Goal: Task Accomplishment & Management: Complete application form

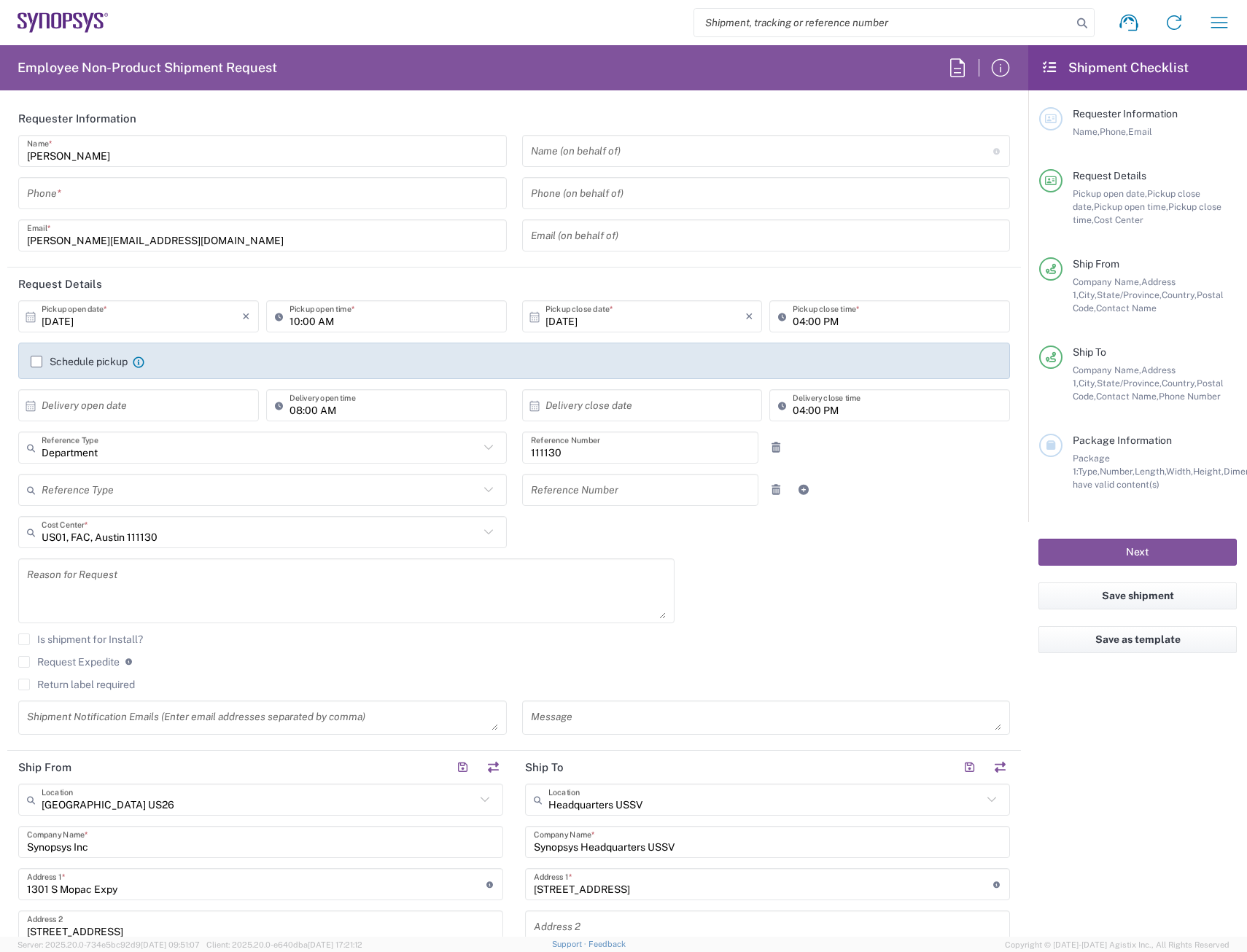
scroll to position [511, 0]
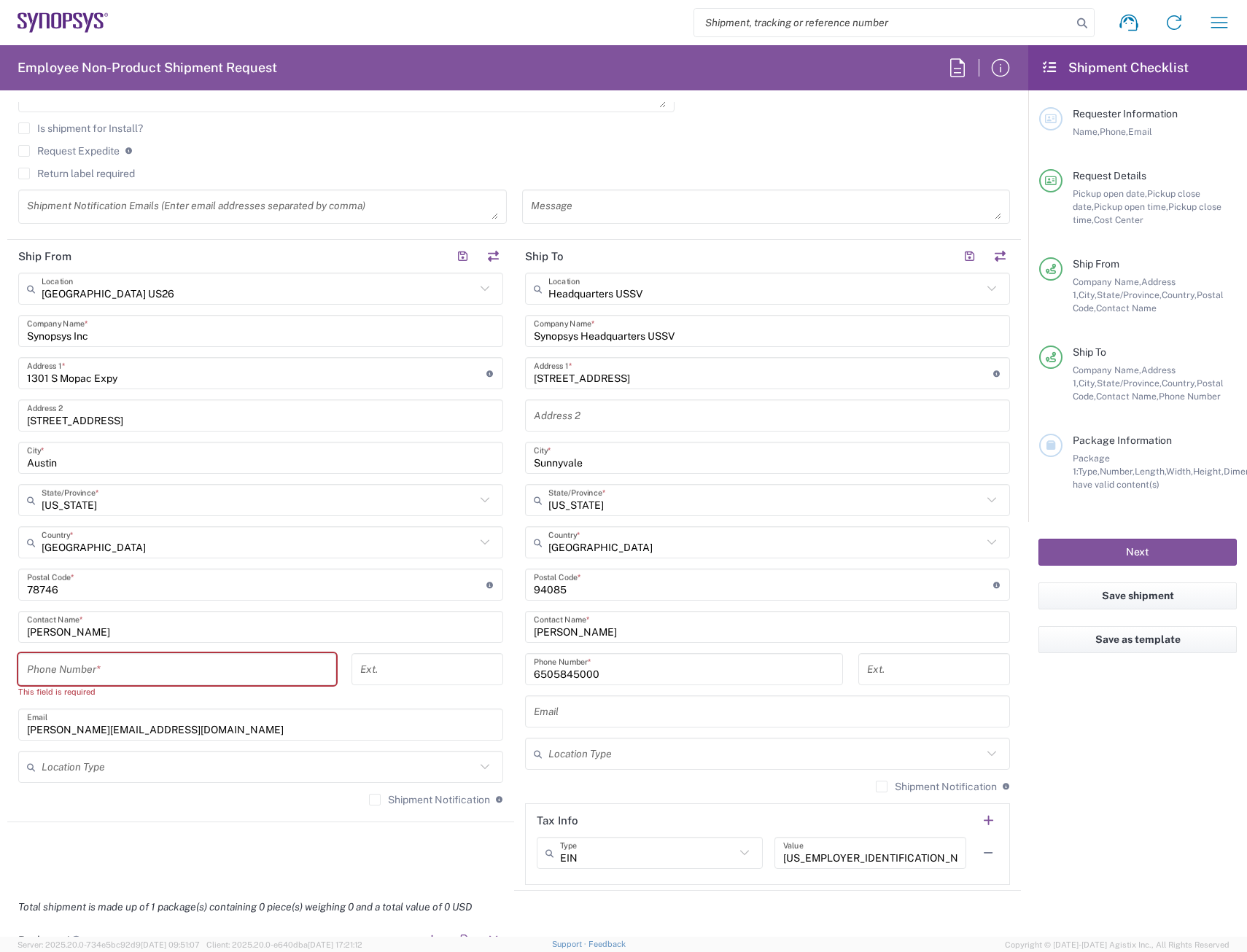
click at [644, 671] on input "6505845000" at bounding box center [684, 670] width 300 height 26
drag, startPoint x: 647, startPoint y: 672, endPoint x: 352, endPoint y: 689, distance: 295.5
click at [352, 689] on div "Ship From [GEOGRAPHIC_DATA] [GEOGRAPHIC_DATA] Location [GEOGRAPHIC_DATA] [GEOGR…" at bounding box center [514, 565] width 1014 height 651
paste input "+1.408.218.0259"
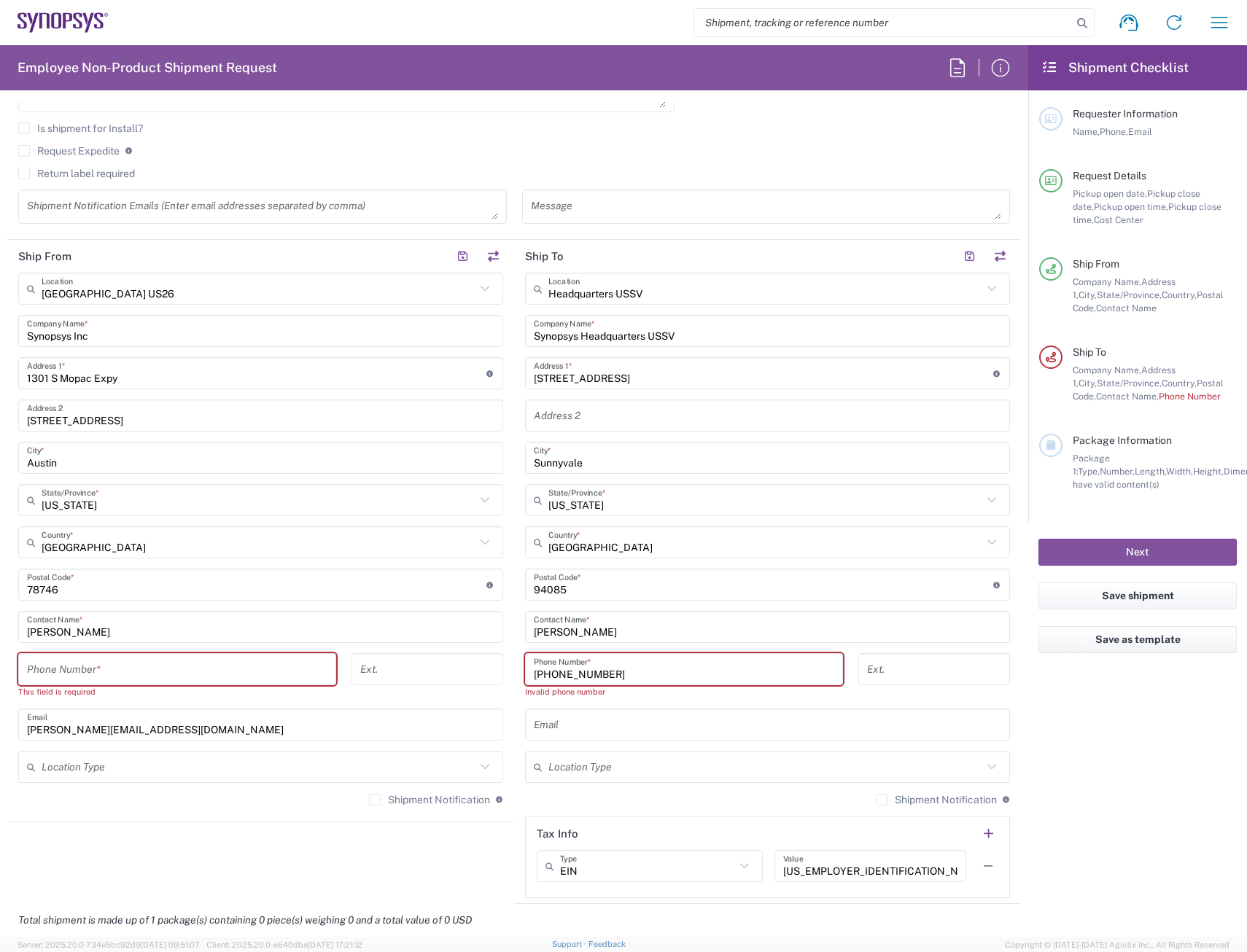
drag, startPoint x: 538, startPoint y: 678, endPoint x: 496, endPoint y: 679, distance: 42.0
click at [496, 679] on div "Ship From [GEOGRAPHIC_DATA] [GEOGRAPHIC_DATA] Location [GEOGRAPHIC_DATA] [GEOGR…" at bounding box center [514, 572] width 1014 height 664
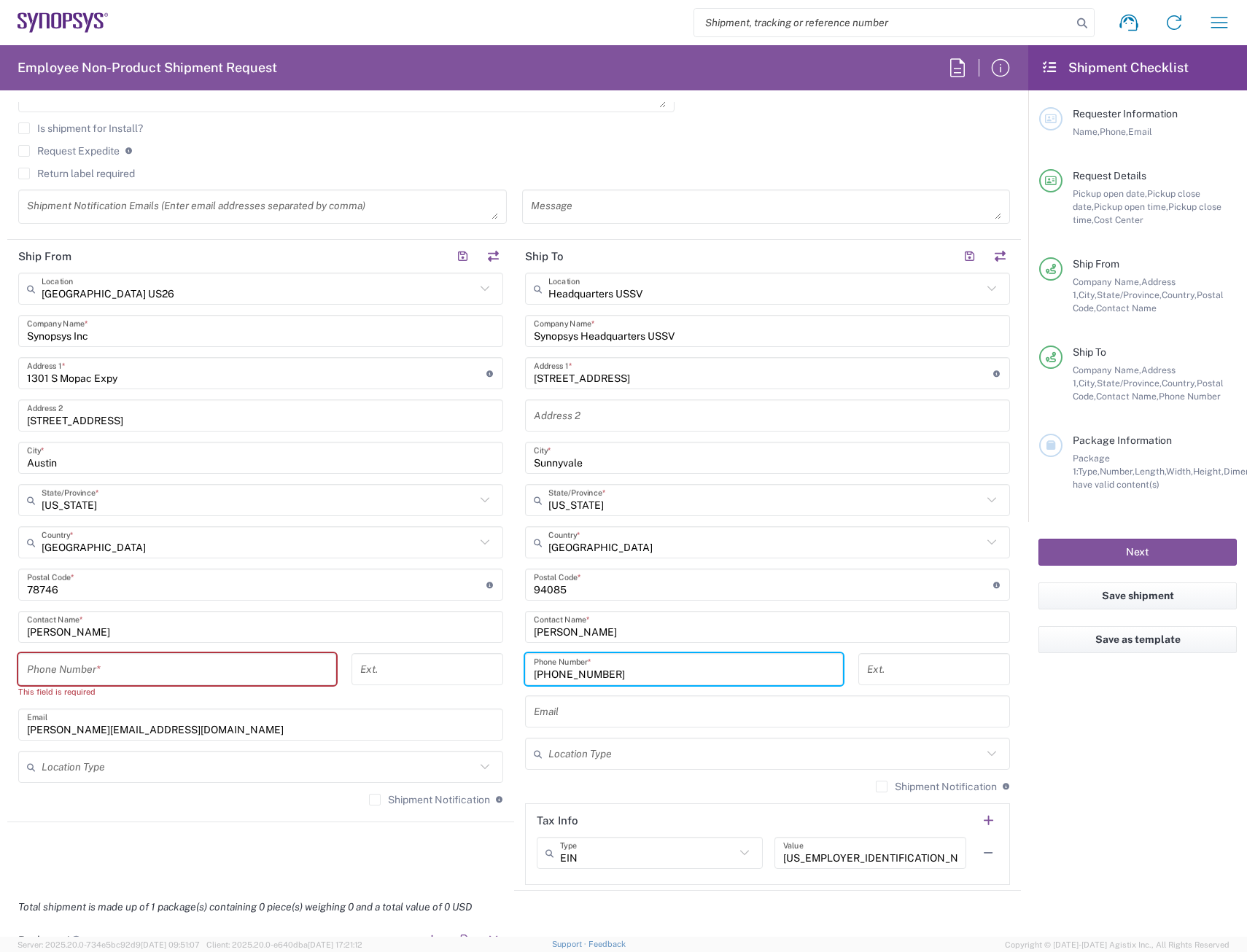
type input "+14082180259"
click at [577, 718] on input "text" at bounding box center [767, 712] width 468 height 26
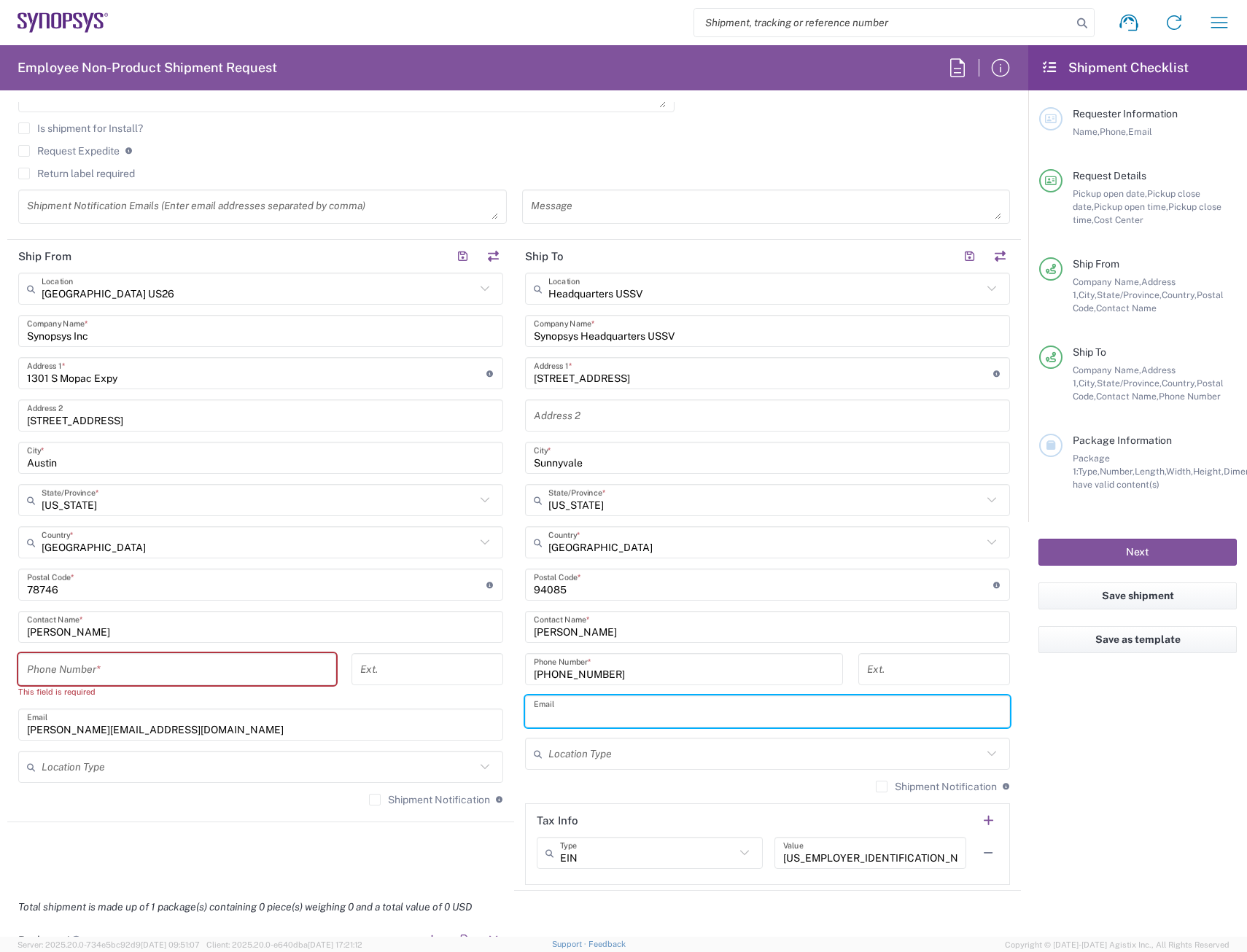
type input "r"
type input "[EMAIL_ADDRESS][DOMAIN_NAME]"
click at [217, 670] on input "tel" at bounding box center [177, 670] width 300 height 26
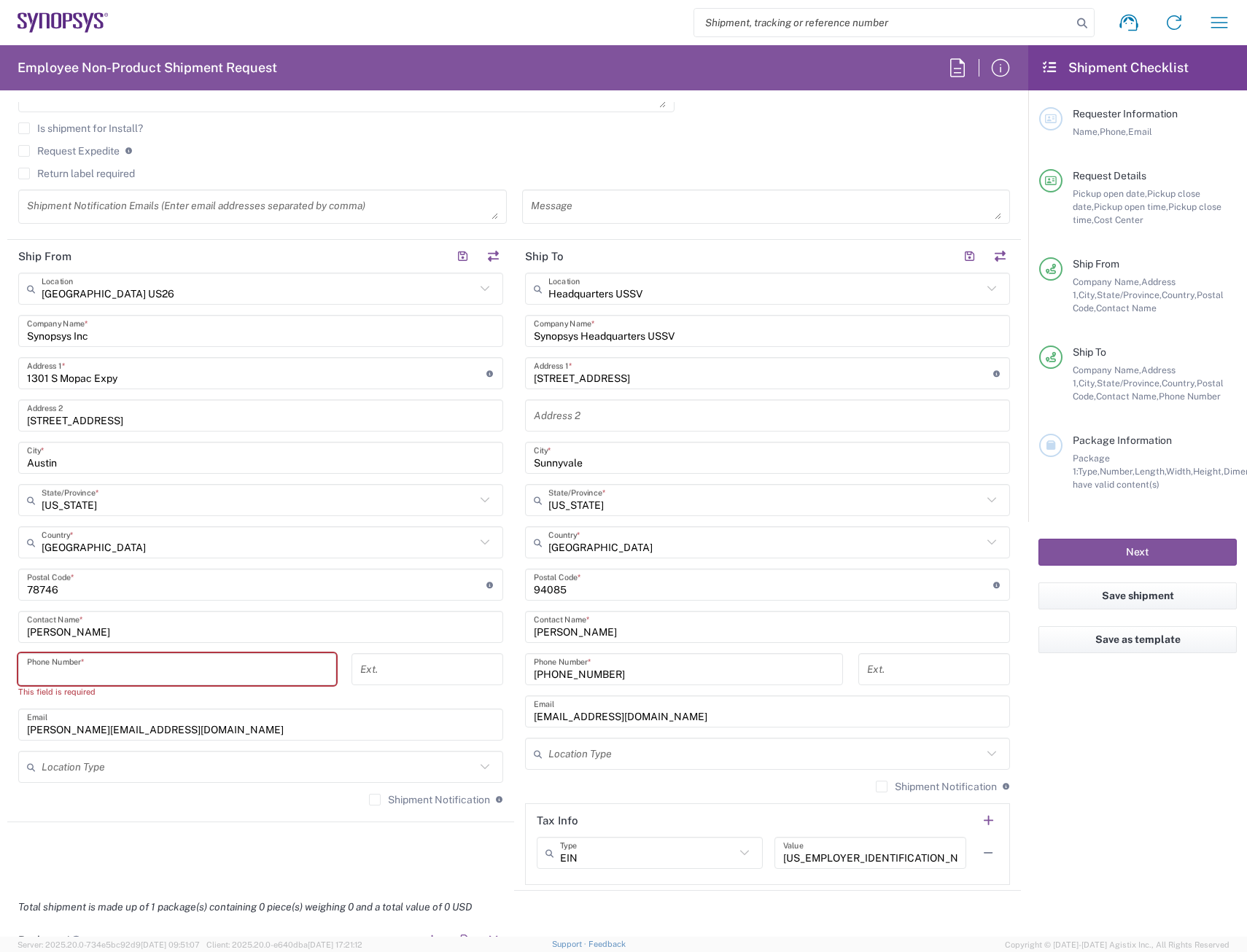
type input "5125677093"
type input "[PERSON_NAME][EMAIL_ADDRESS][DOMAIN_NAME]"
type input "Suite 40"
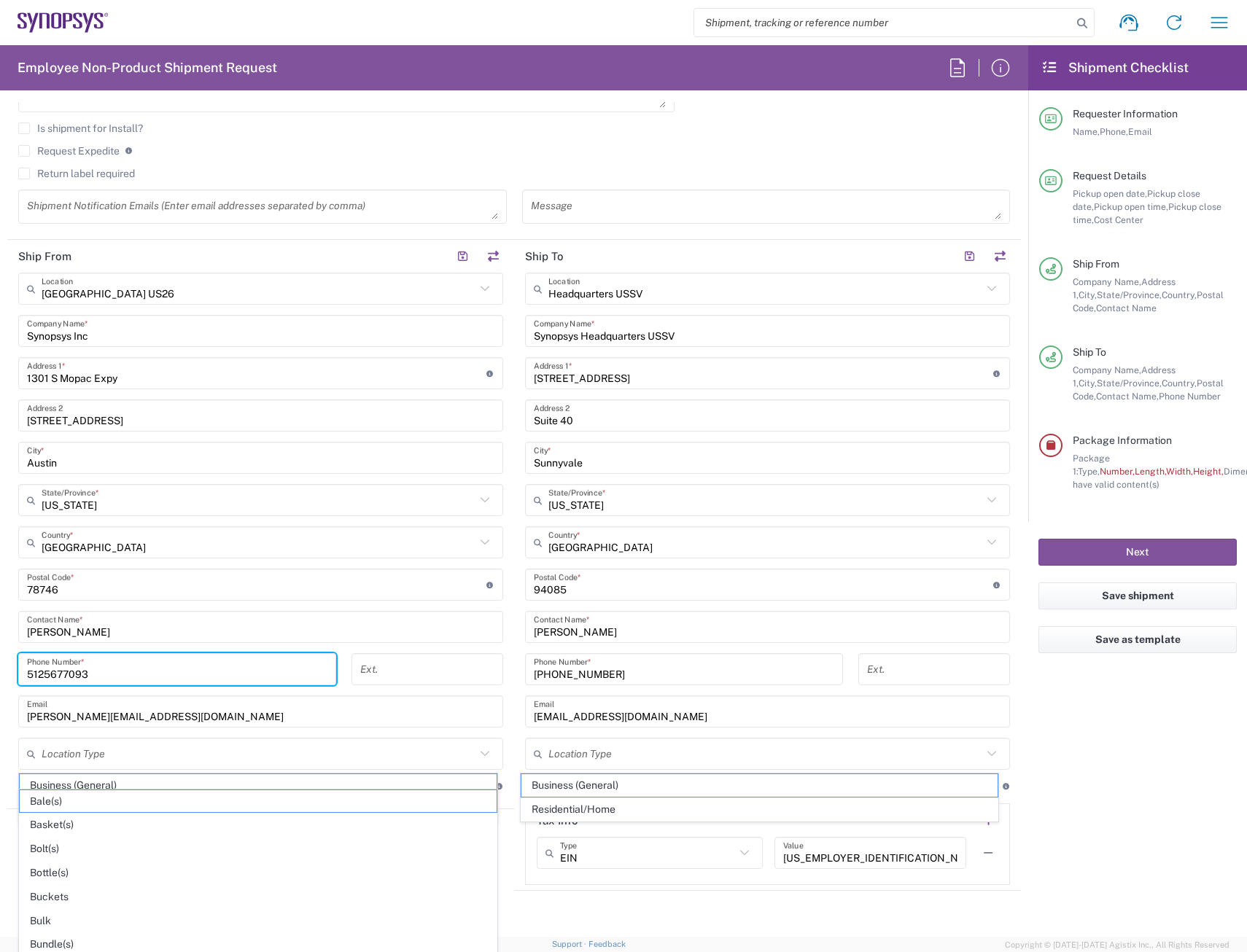
scroll to position [635, 0]
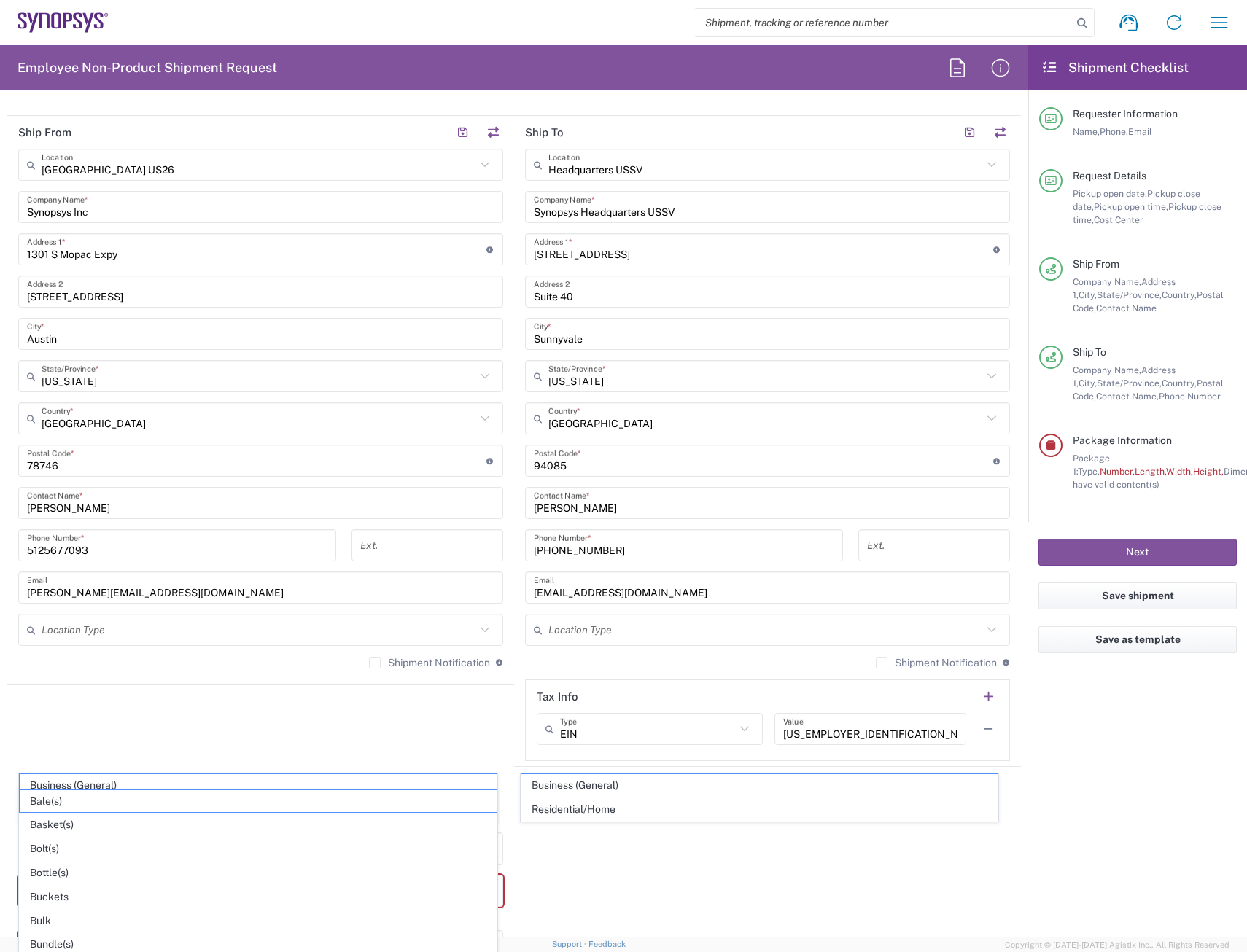
click at [617, 310] on div "Headquarters USSV Location Headquarters USSV Aachen DE04 Agrate Brianza IT01 As…" at bounding box center [768, 455] width 485 height 612
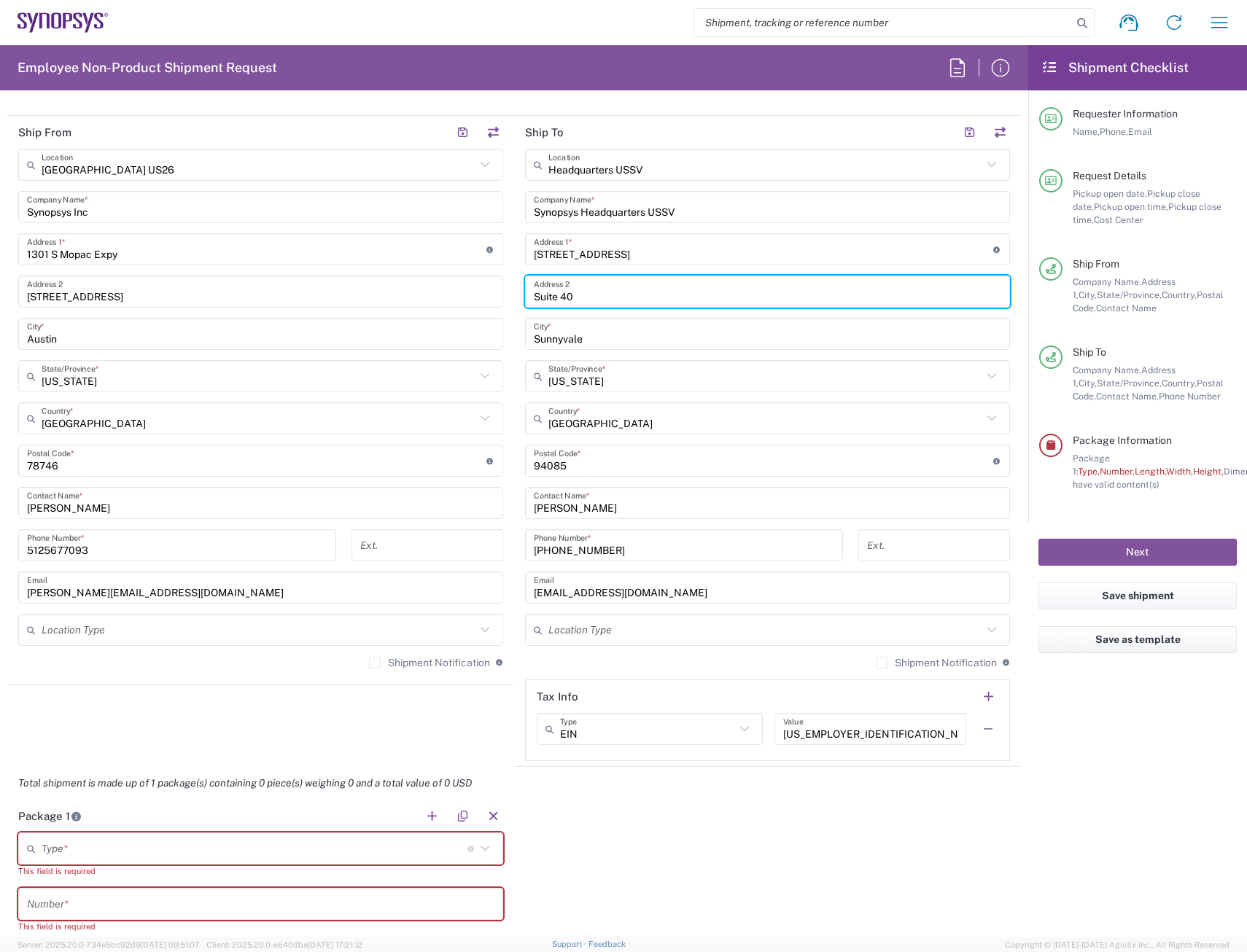
click at [613, 290] on input "Suite 40" at bounding box center [767, 292] width 468 height 26
drag, startPoint x: 622, startPoint y: 290, endPoint x: 262, endPoint y: 318, distance: 361.1
click at [262, 318] on div "Ship From [GEOGRAPHIC_DATA] [GEOGRAPHIC_DATA] Location [GEOGRAPHIC_DATA] [GEOGR…" at bounding box center [514, 441] width 1014 height 651
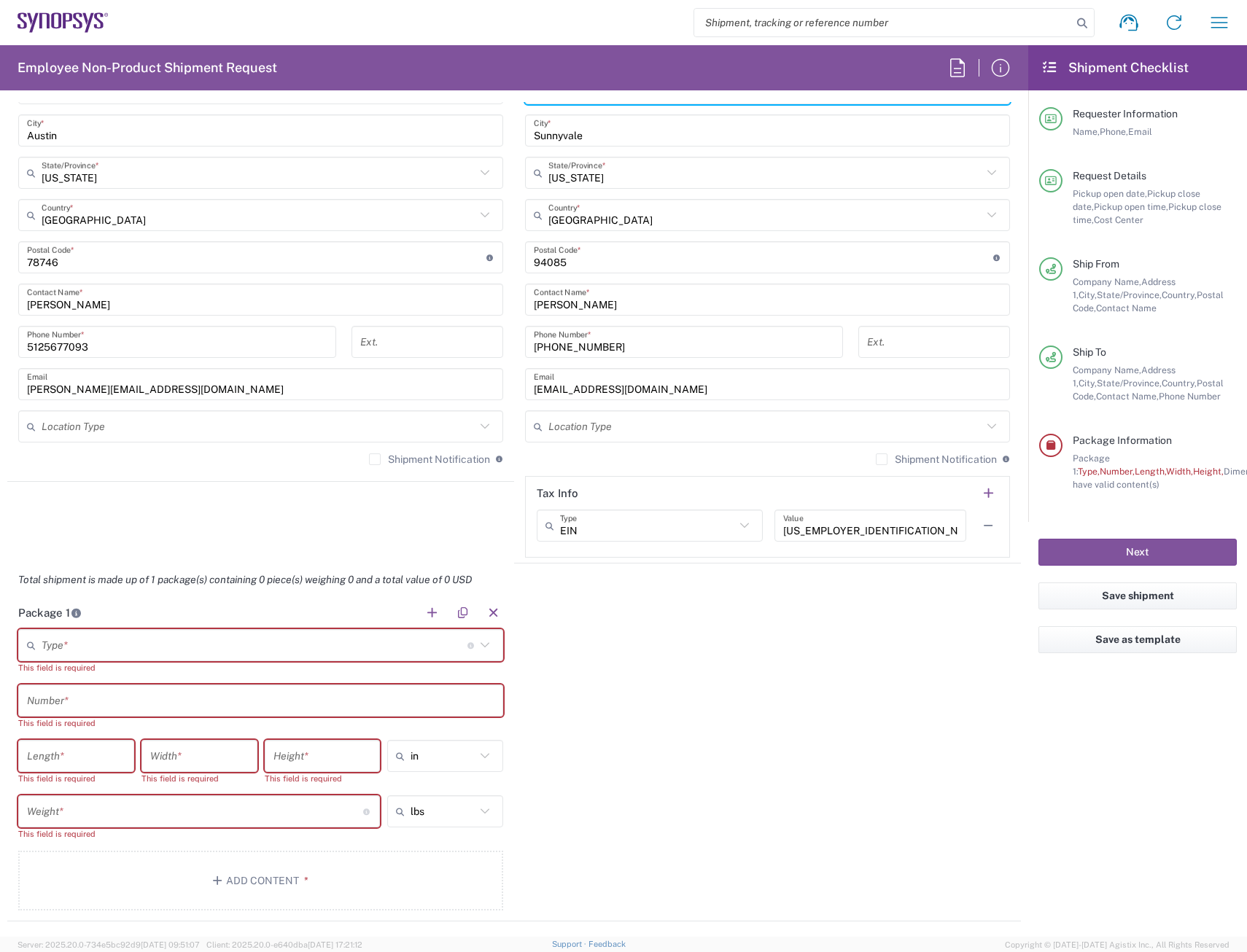
scroll to position [853, 0]
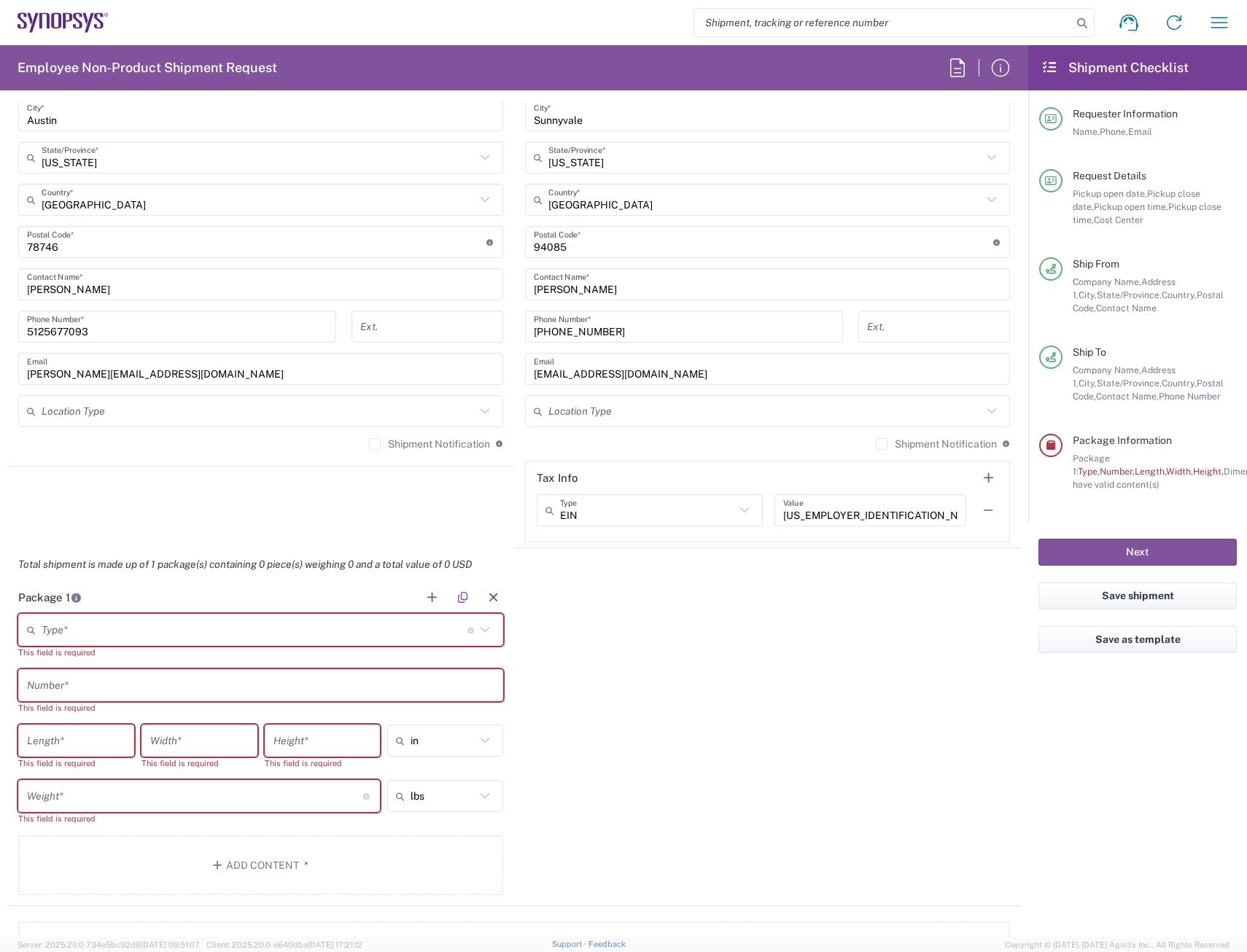
click at [246, 631] on input "text" at bounding box center [255, 631] width 426 height 26
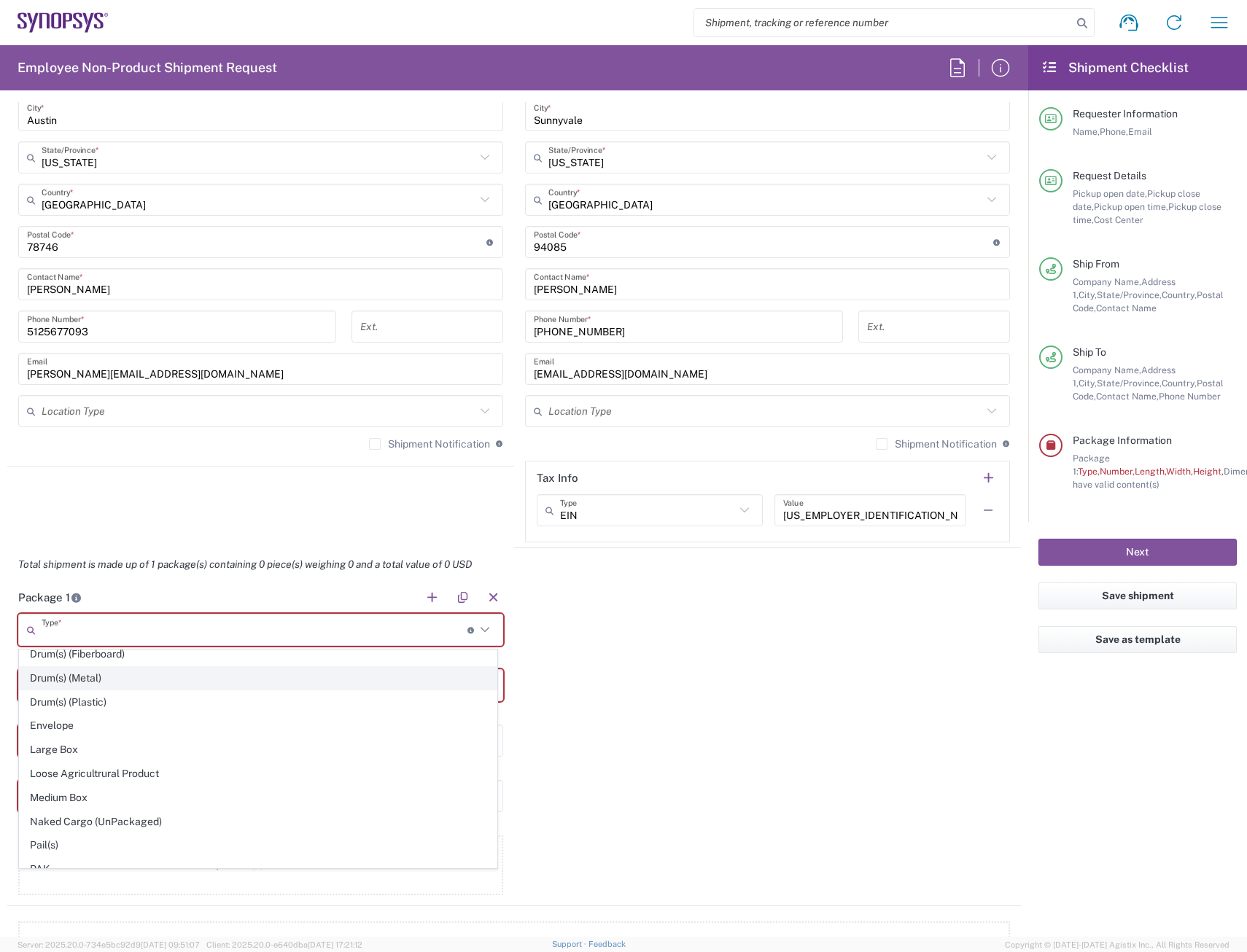
scroll to position [365, 0]
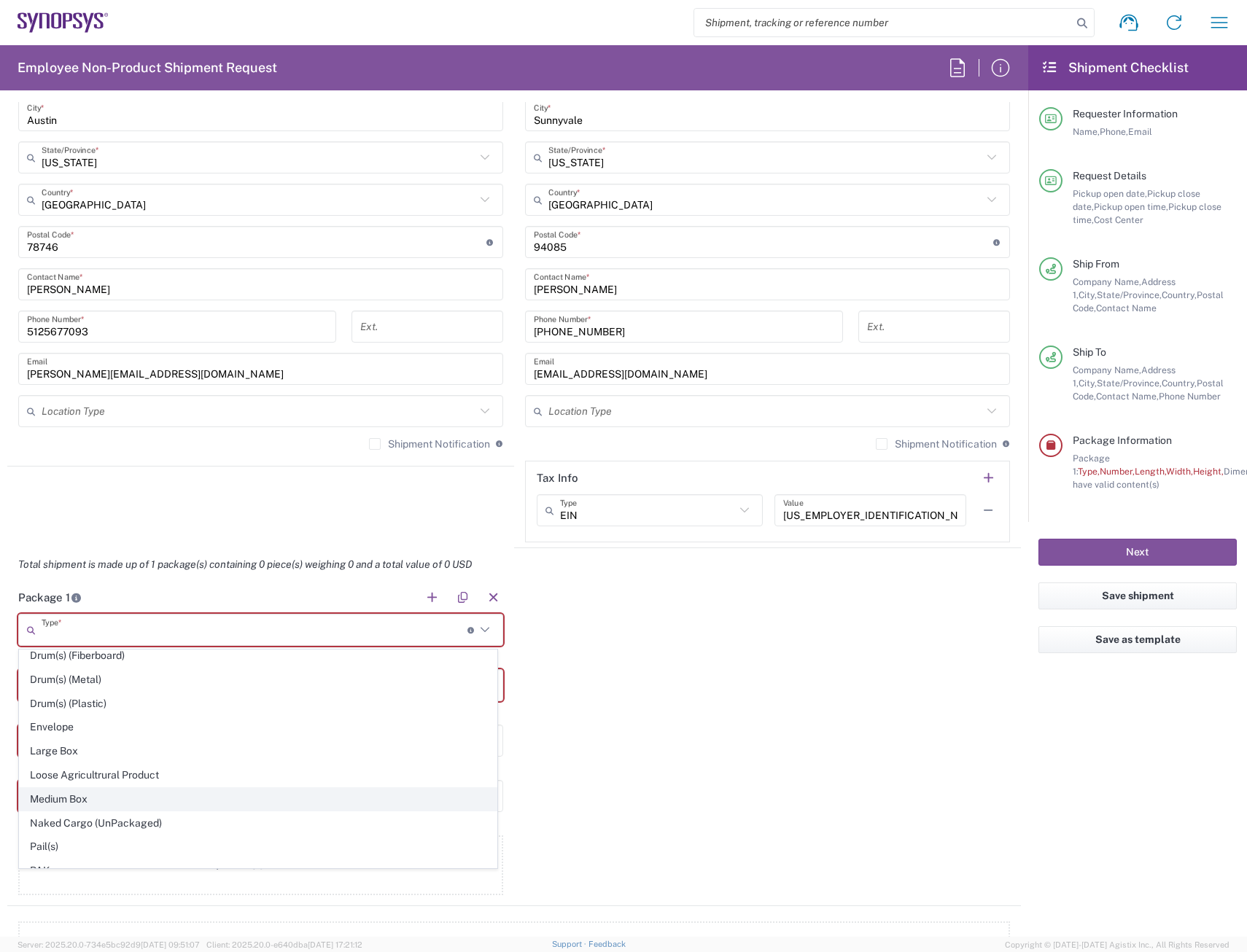
click at [73, 798] on span "Medium Box" at bounding box center [258, 800] width 477 height 23
type input "Medium Box"
type input "13"
type input "11.5"
type input "2.5"
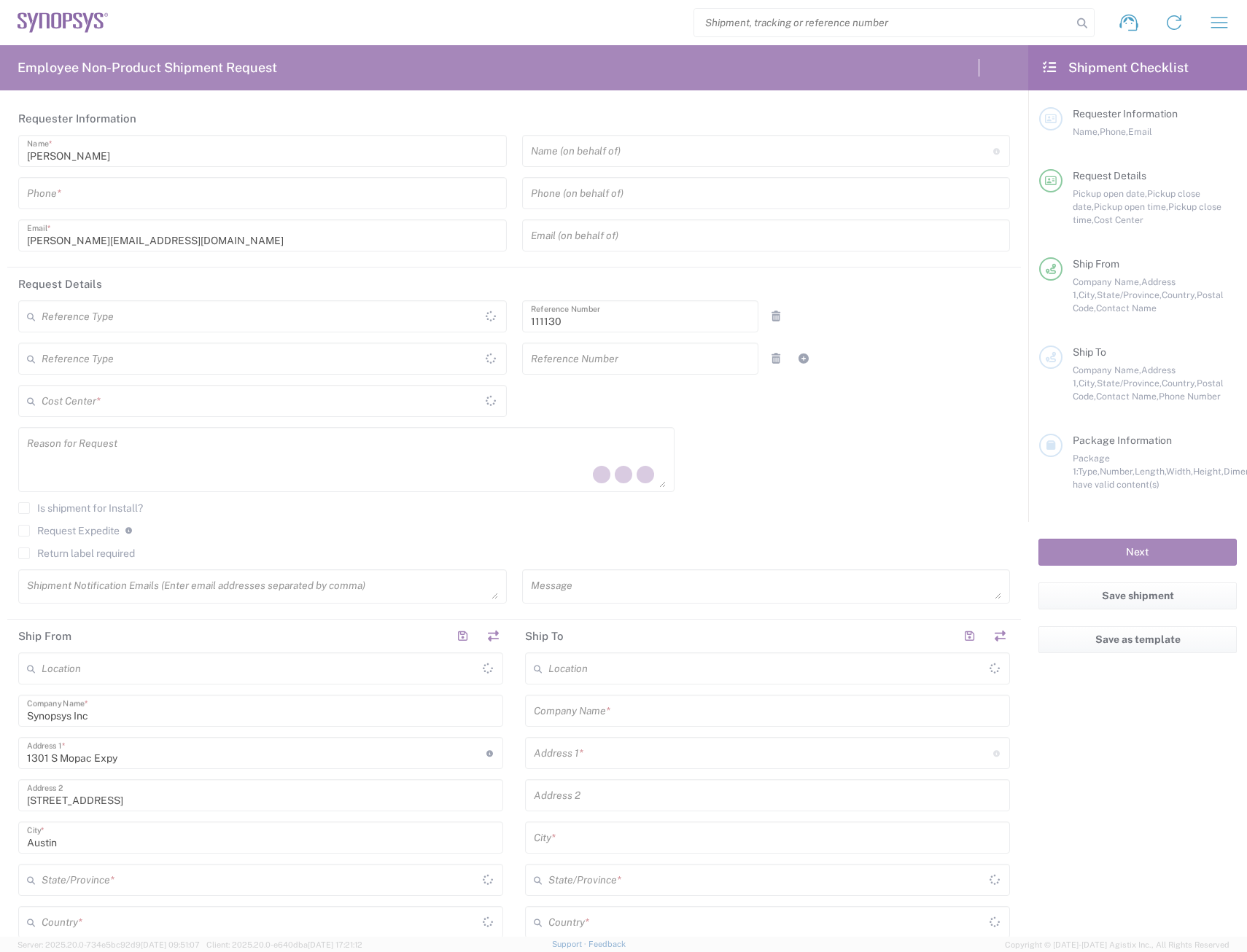
type input "Department"
type input "US01, FAC, Austin 111130"
type input "[GEOGRAPHIC_DATA]"
type input "Delivered at Place"
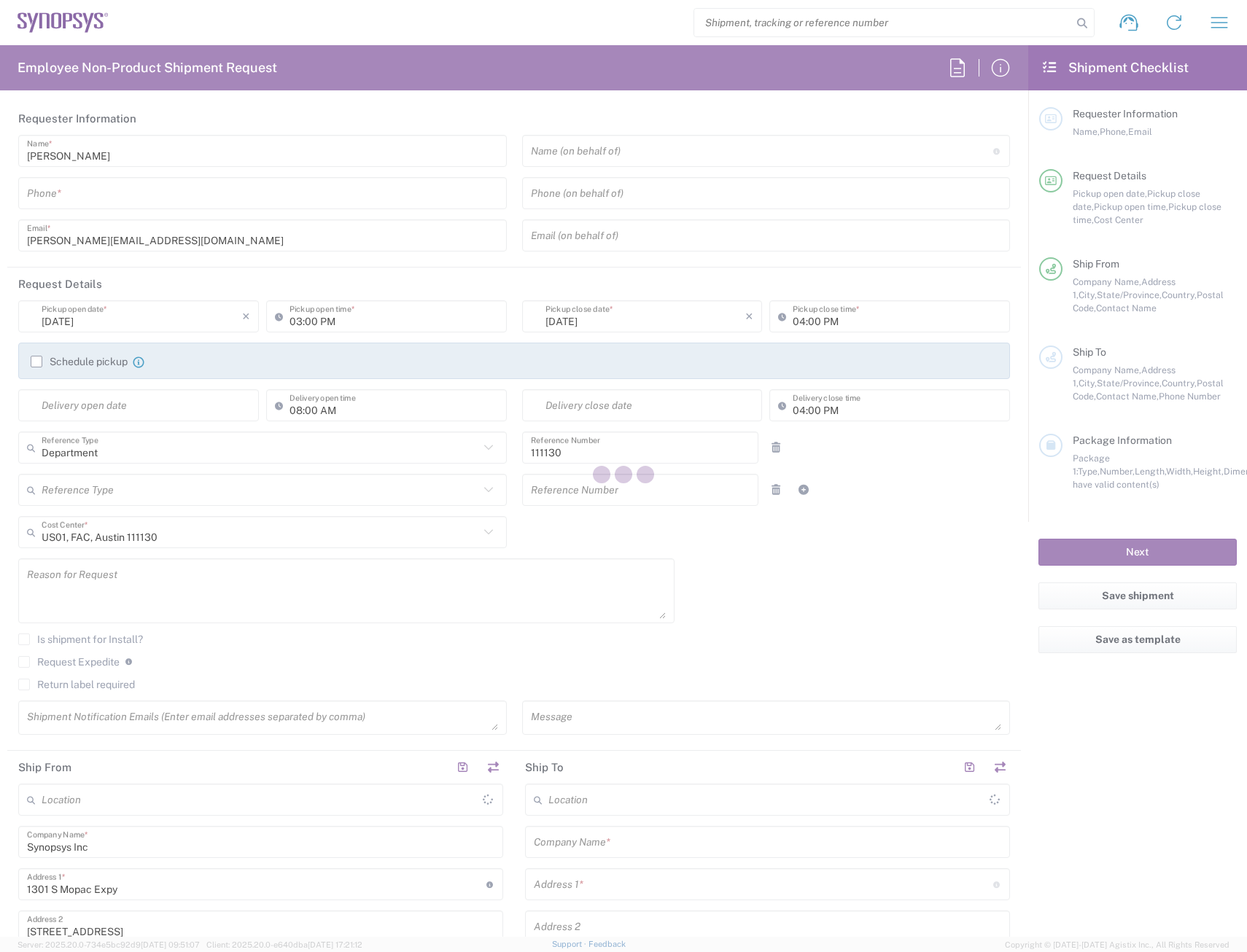
type input "[US_STATE]"
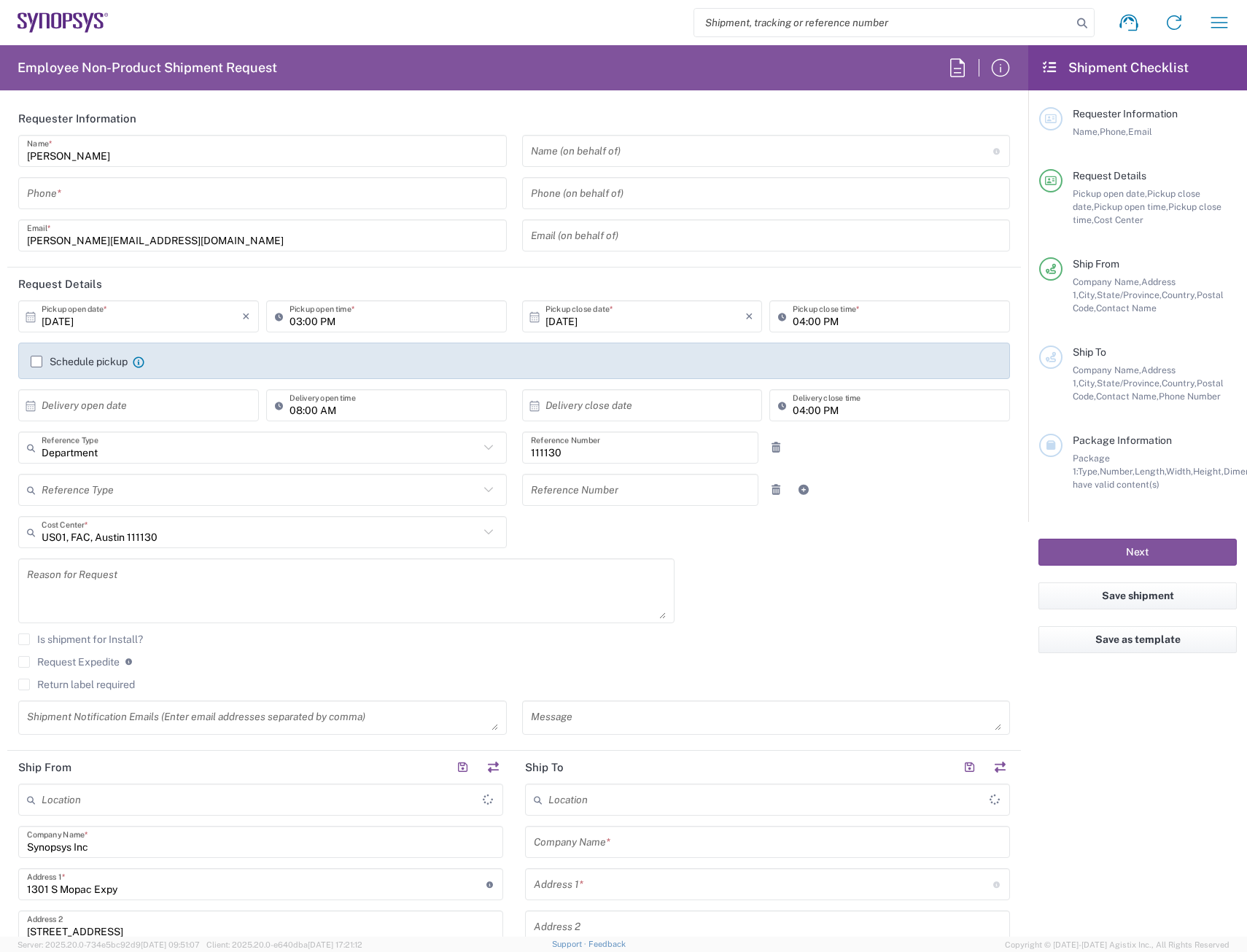
type input "[GEOGRAPHIC_DATA] US26"
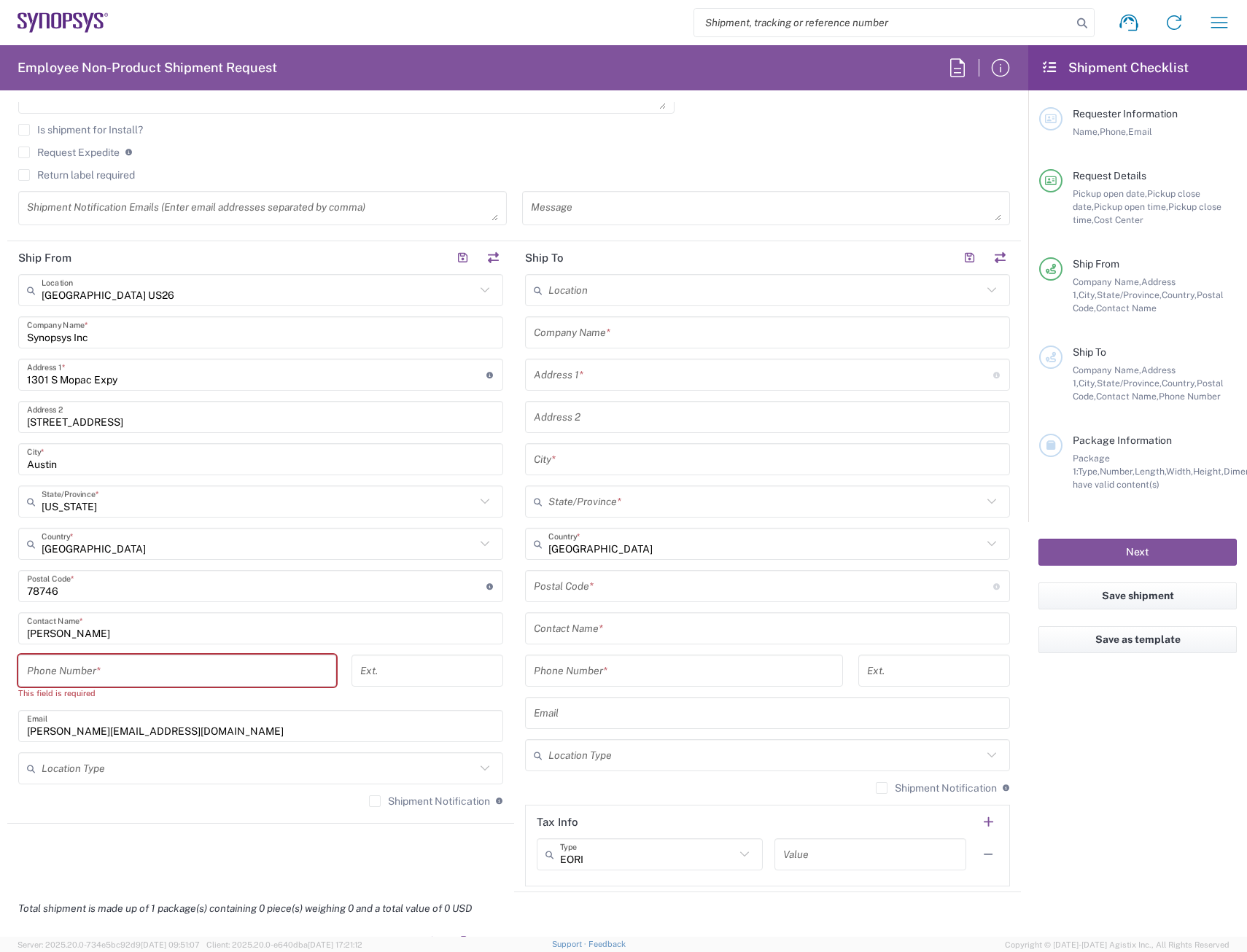
scroll to position [510, 0]
click at [106, 668] on input "tel" at bounding box center [177, 671] width 300 height 26
type input "5125677093"
type input "[PERSON_NAME][EMAIL_ADDRESS][DOMAIN_NAME]"
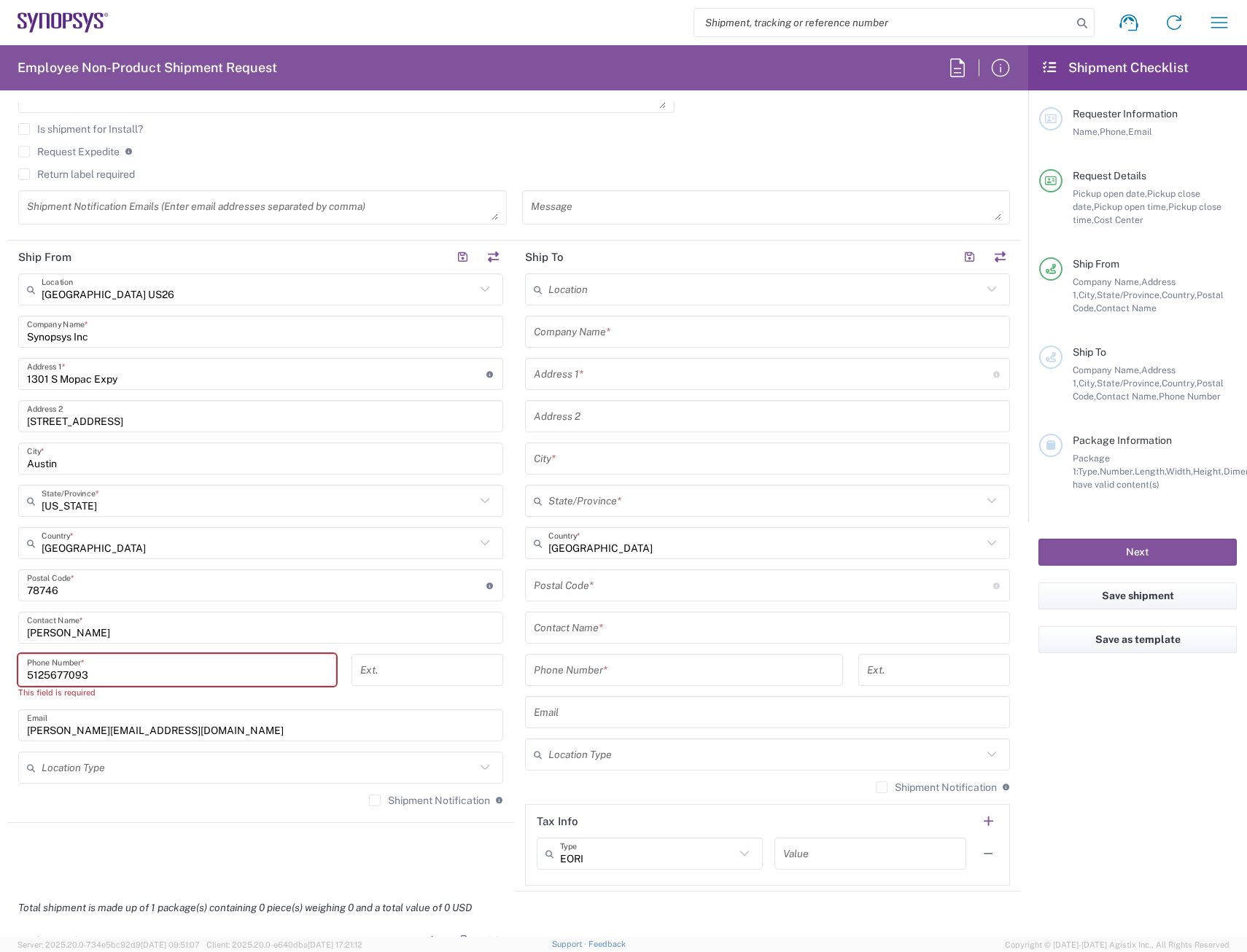
type input "Synopsys"
type input "5125677093"
type input "[PERSON_NAME][EMAIL_ADDRESS][DOMAIN_NAME]"
type input "[PERSON_NAME]"
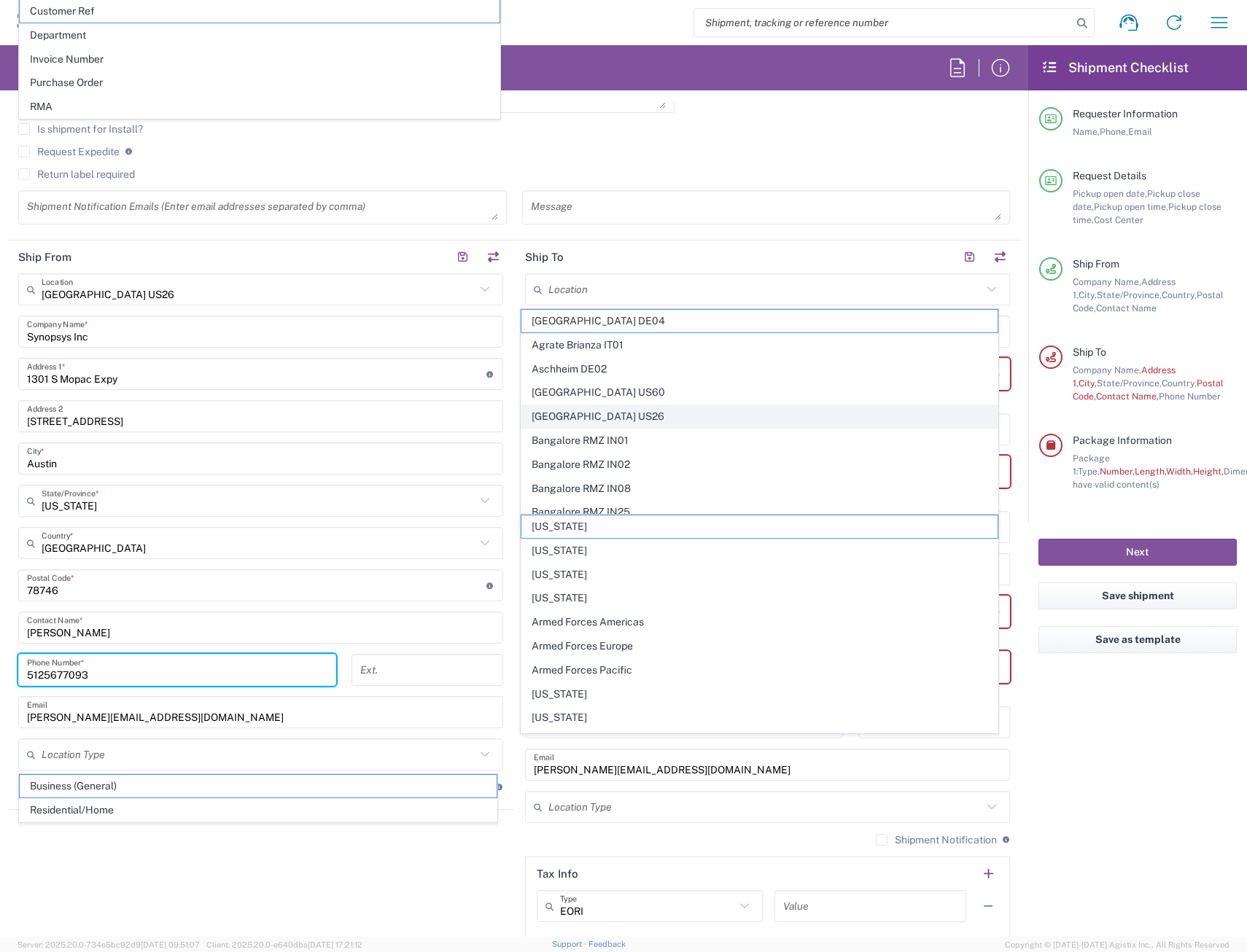
scroll to position [634, 0]
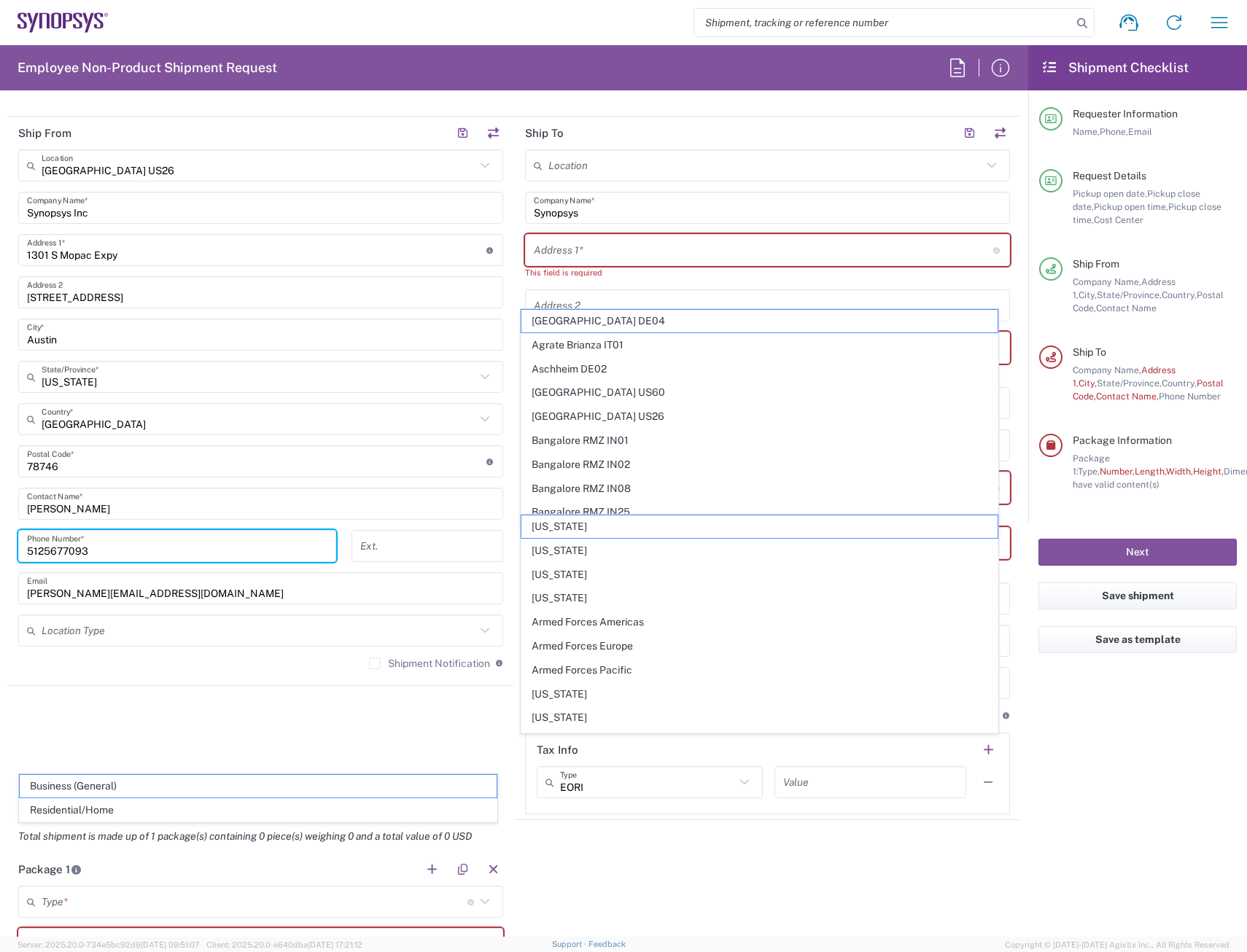
click at [613, 260] on input "text" at bounding box center [763, 251] width 459 height 26
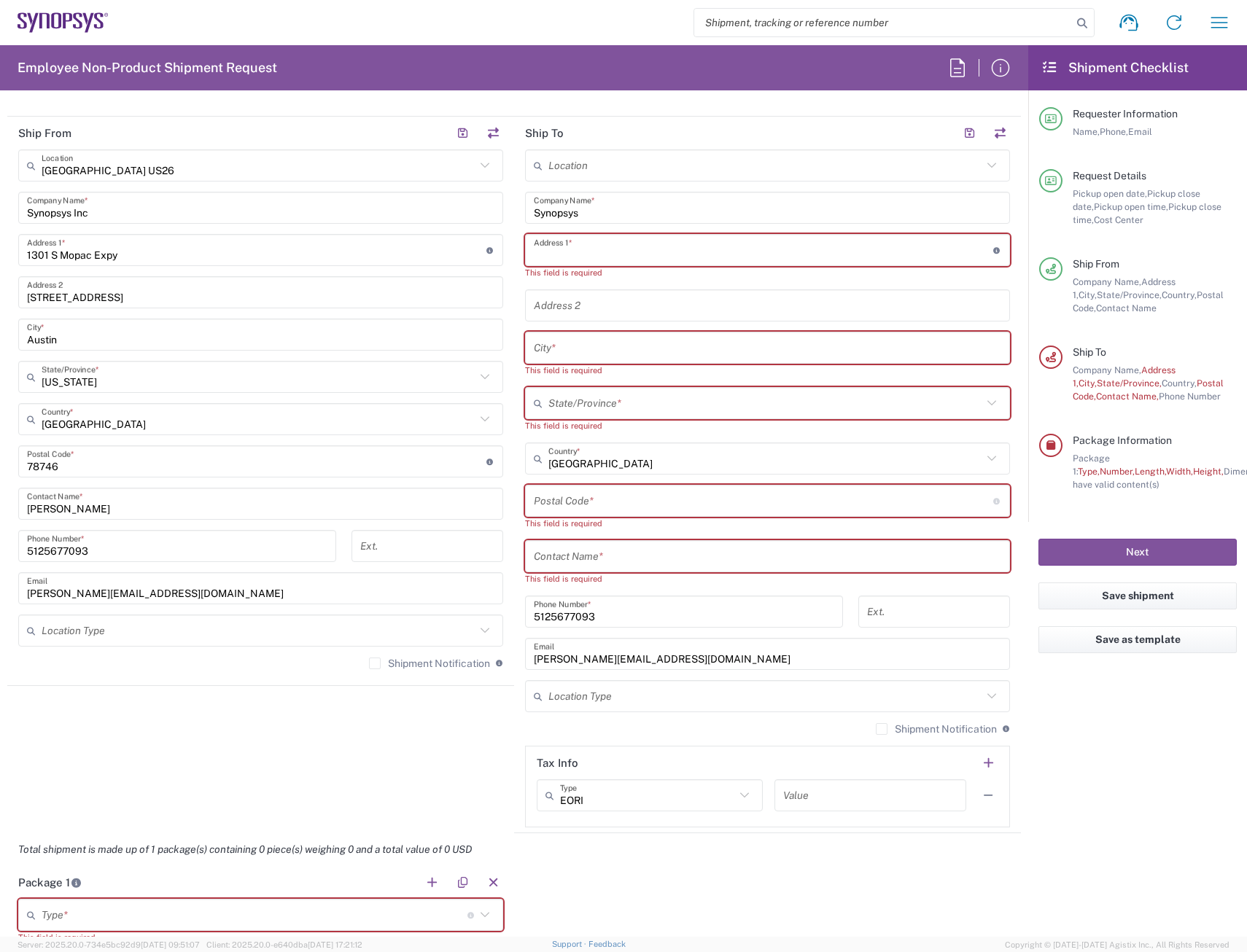
click at [612, 206] on input "Synopsys" at bounding box center [767, 208] width 468 height 26
click at [612, 183] on div "Location [GEOGRAPHIC_DATA] DE04 Agrate Brianza IT01 [GEOGRAPHIC_DATA] DE02 [GEO…" at bounding box center [768, 488] width 485 height 678
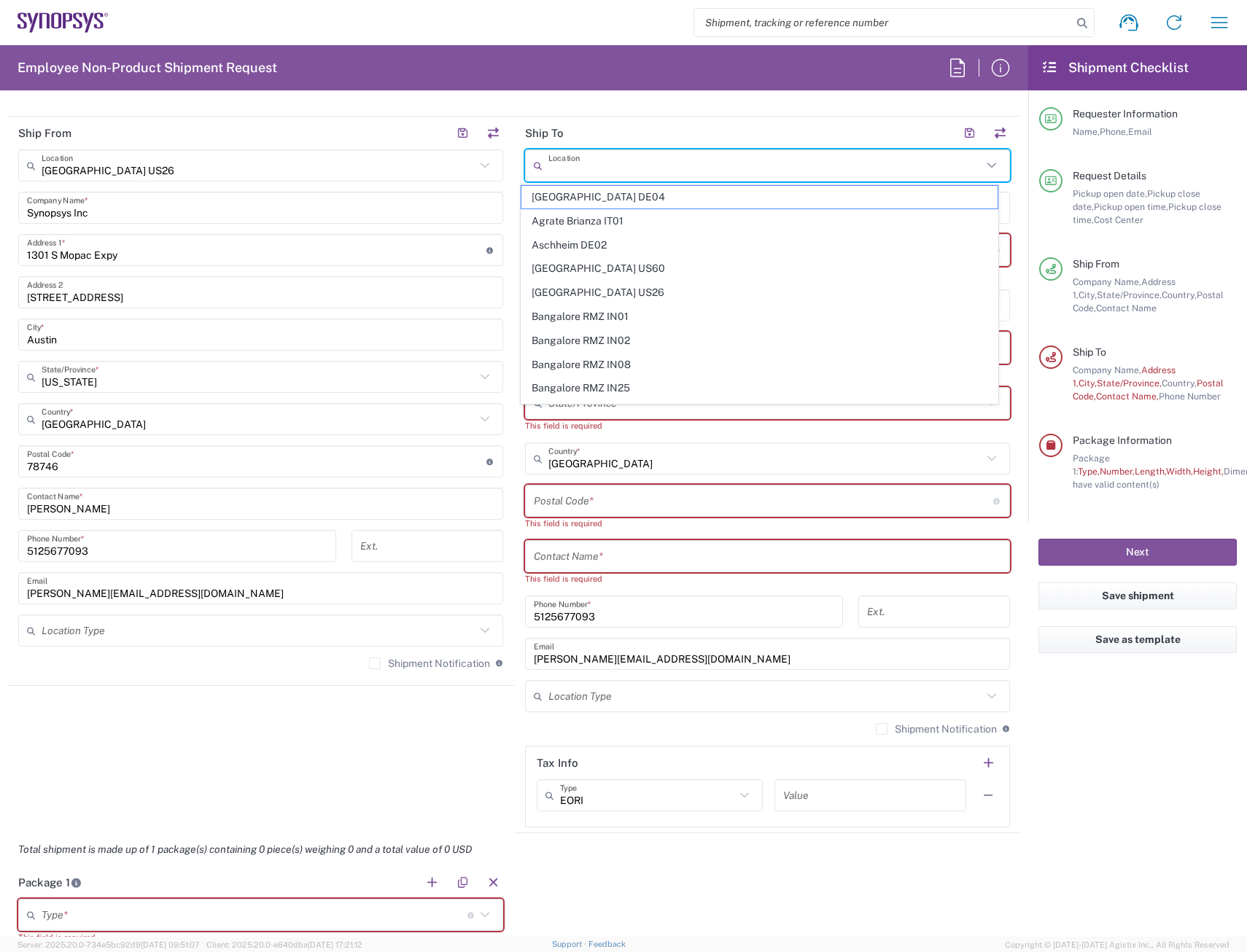
click at [628, 162] on input "text" at bounding box center [765, 166] width 434 height 26
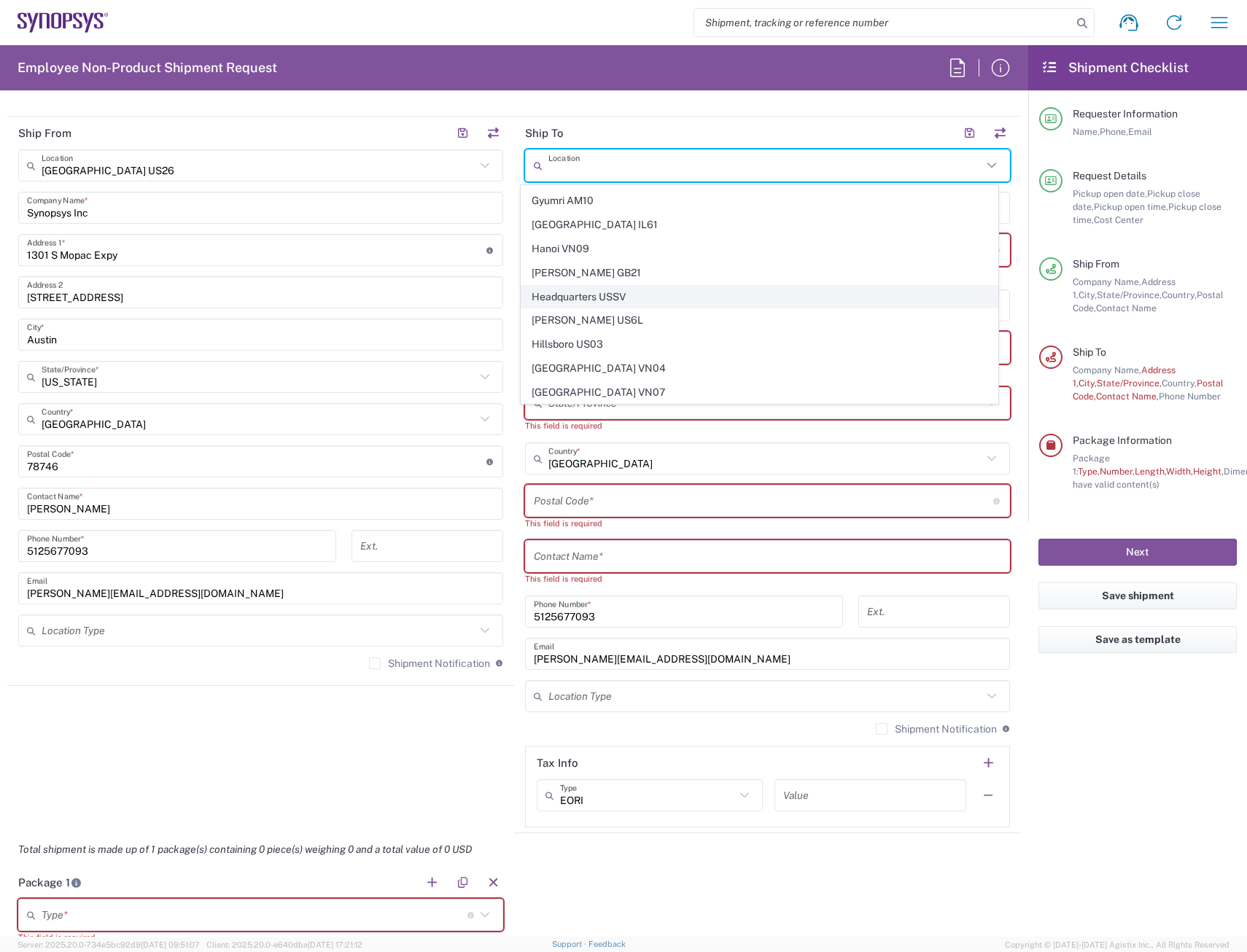
click at [610, 298] on span "Headquarters USSV" at bounding box center [760, 297] width 477 height 23
type input "Headquarters USSV"
type input "Synopsys Headquarters USSV"
type input "[STREET_ADDRESS]"
type input "Sunnyvale"
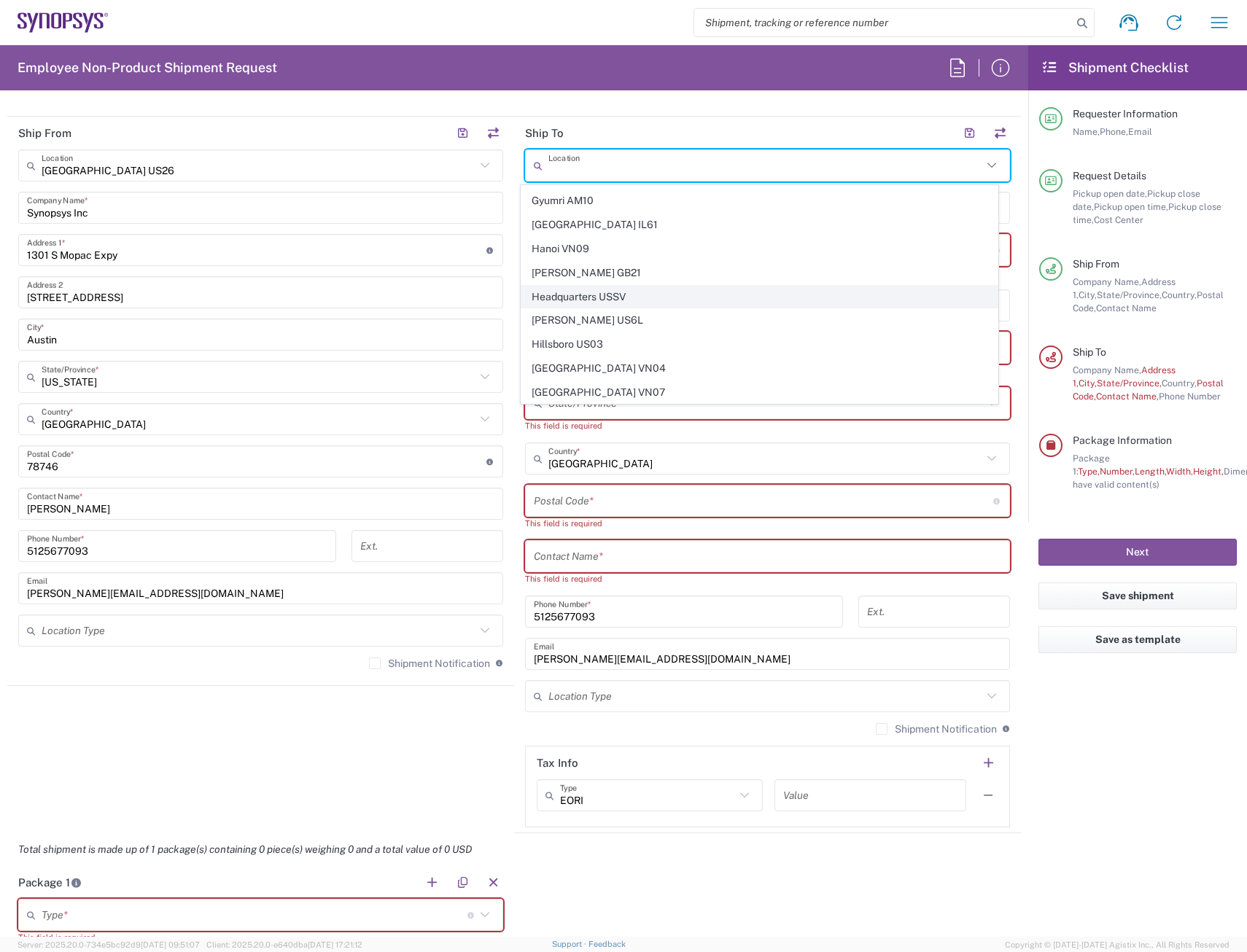
type input "[US_STATE]"
type input "94085"
type input "6505845000"
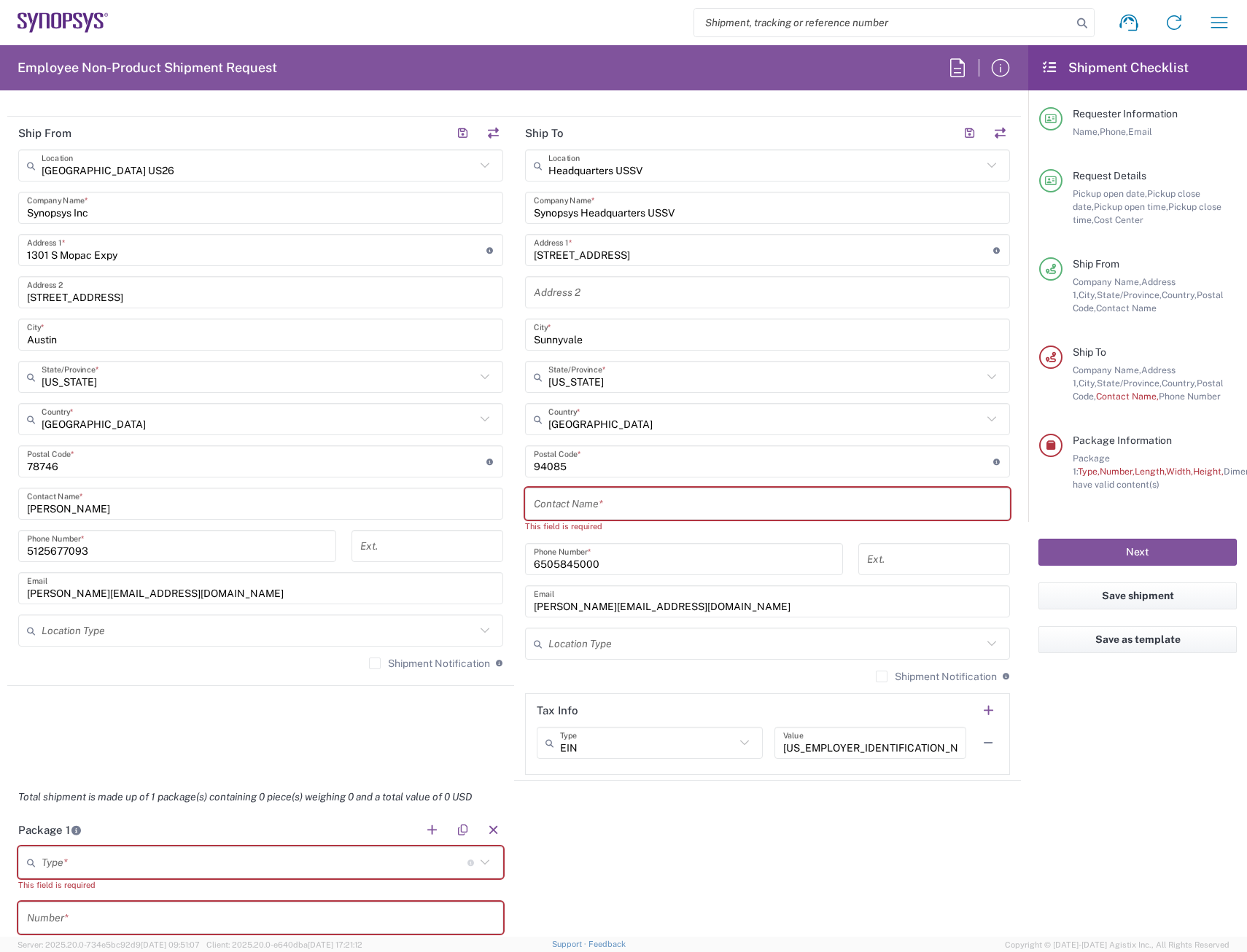
click at [587, 495] on input "text" at bounding box center [767, 504] width 468 height 26
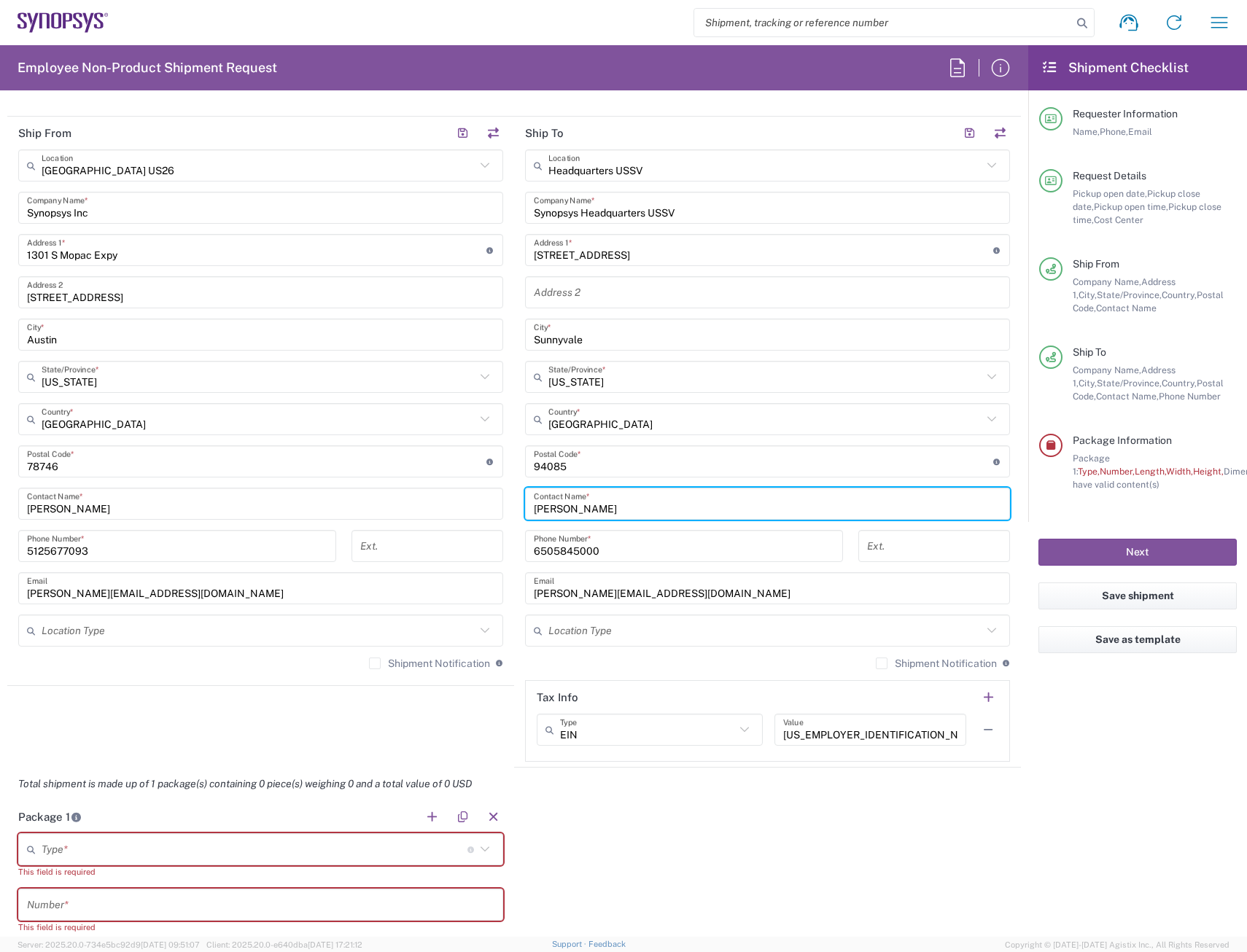
type input "[PERSON_NAME]"
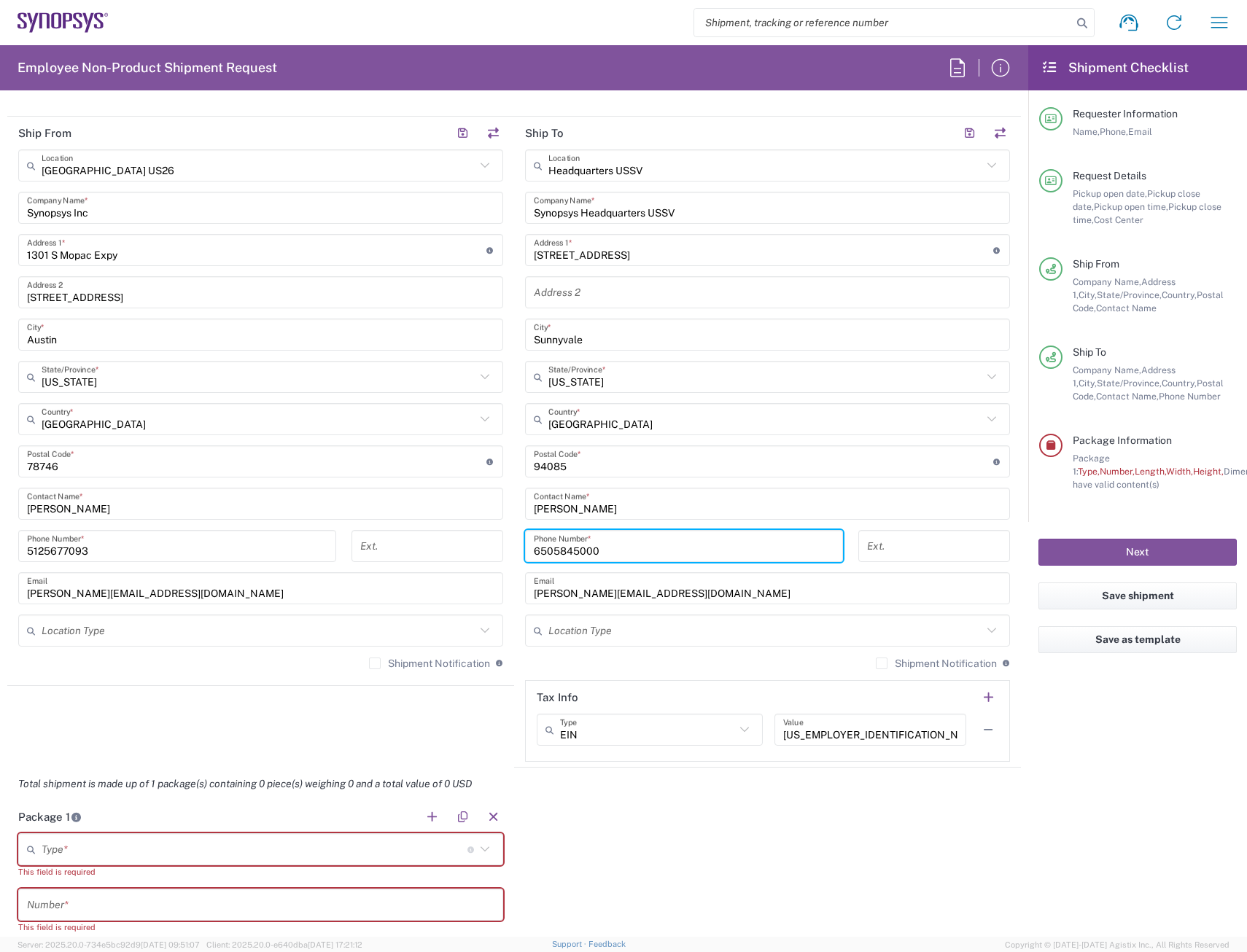
drag, startPoint x: 622, startPoint y: 553, endPoint x: 469, endPoint y: 575, distance: 154.6
click at [469, 575] on div "Ship From [GEOGRAPHIC_DATA] [GEOGRAPHIC_DATA] Location [GEOGRAPHIC_DATA] [GEOGR…" at bounding box center [514, 442] width 1014 height 651
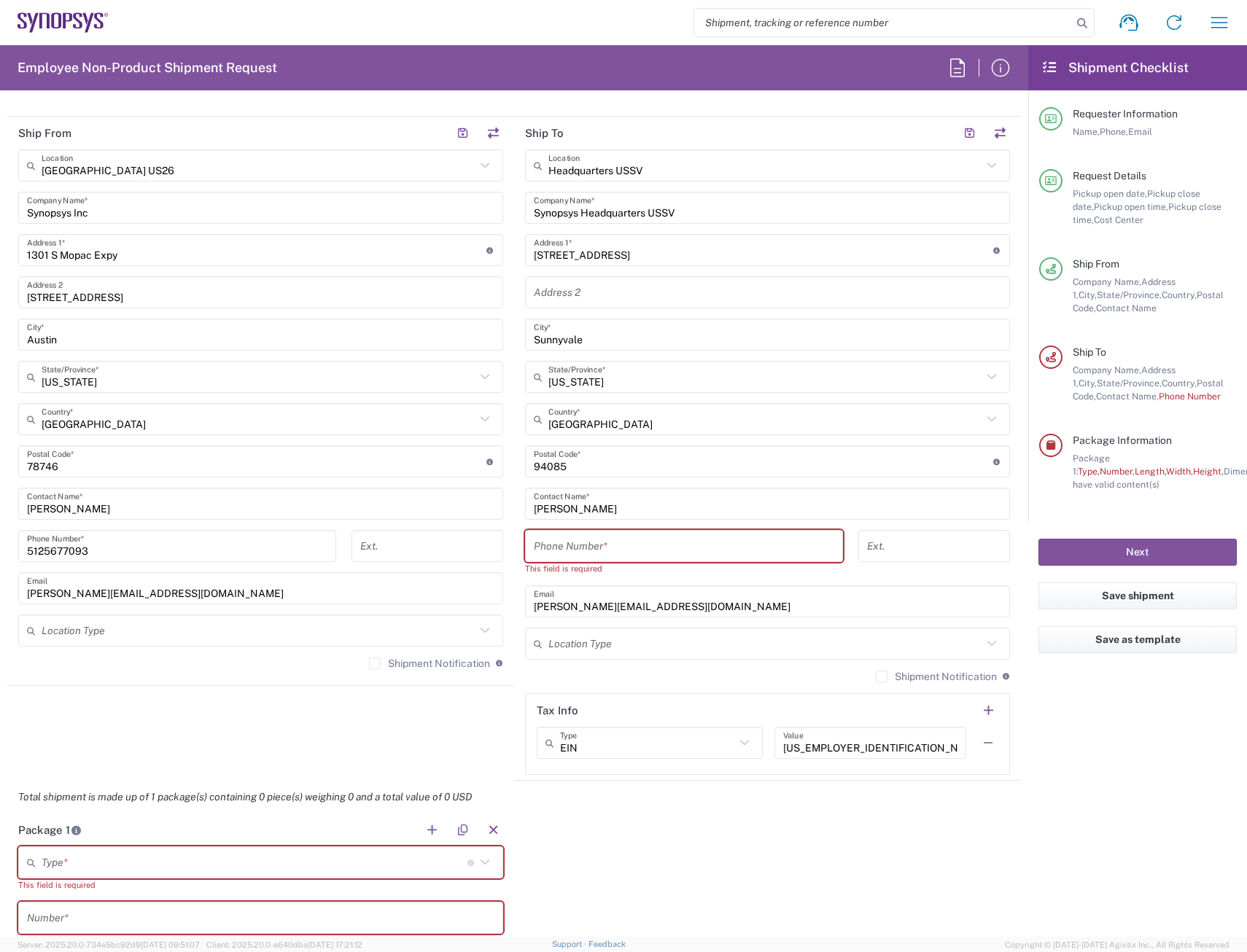
click at [614, 545] on input "tel" at bounding box center [684, 546] width 300 height 26
type input "4082180259"
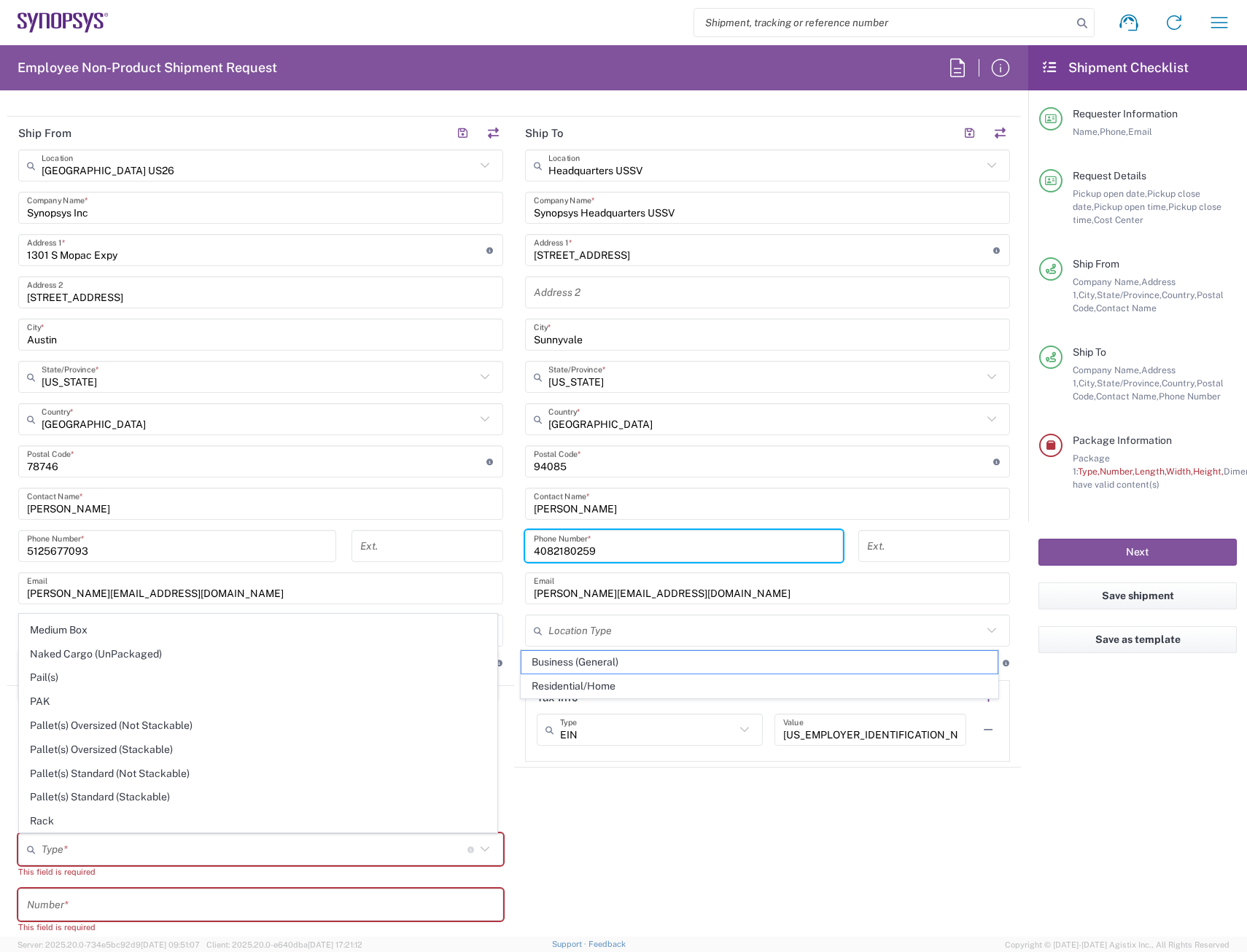
scroll to position [365, 0]
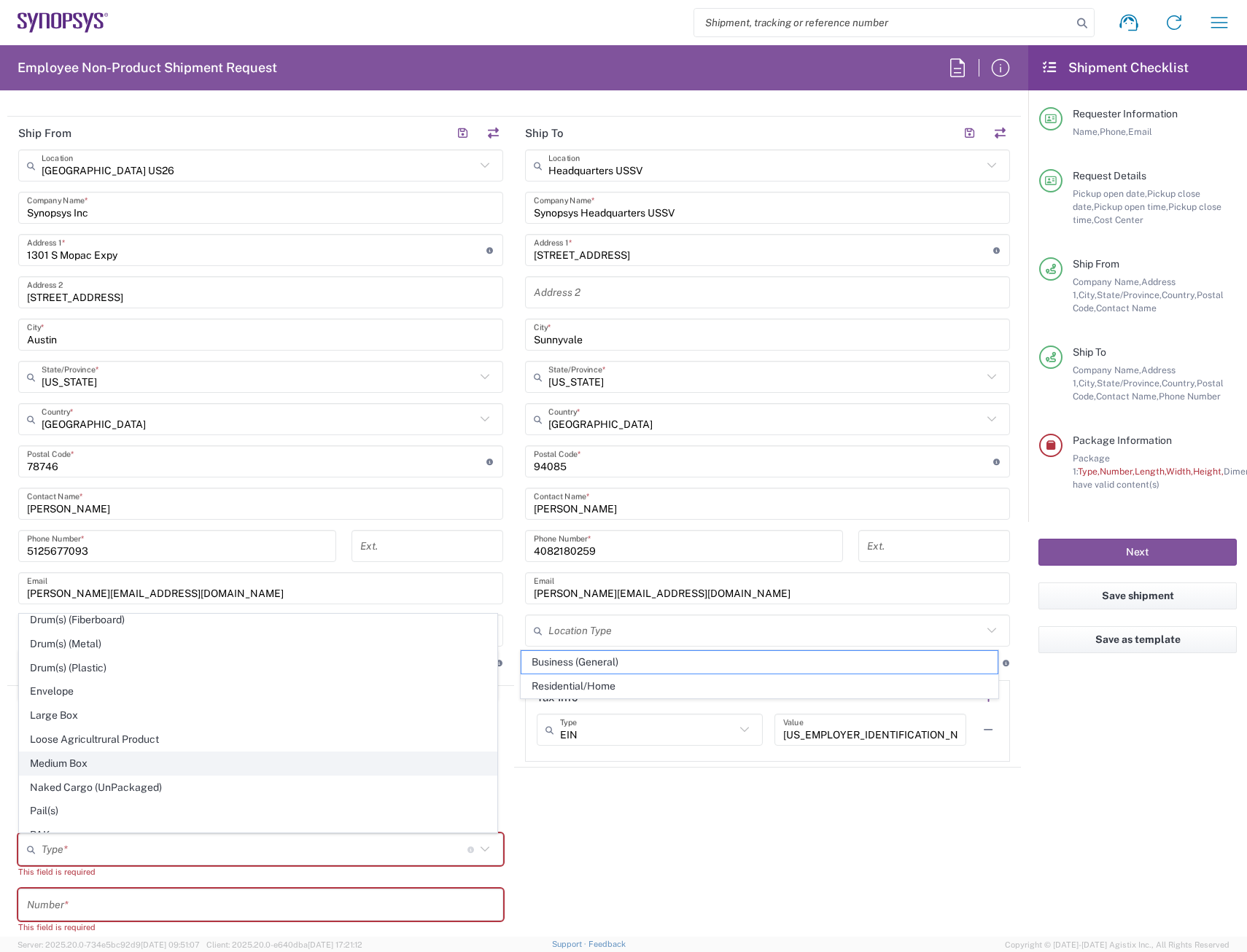
click at [85, 756] on span "Medium Box" at bounding box center [258, 764] width 477 height 23
type input "Medium Box"
type input "13"
type input "11.5"
type input "2.5"
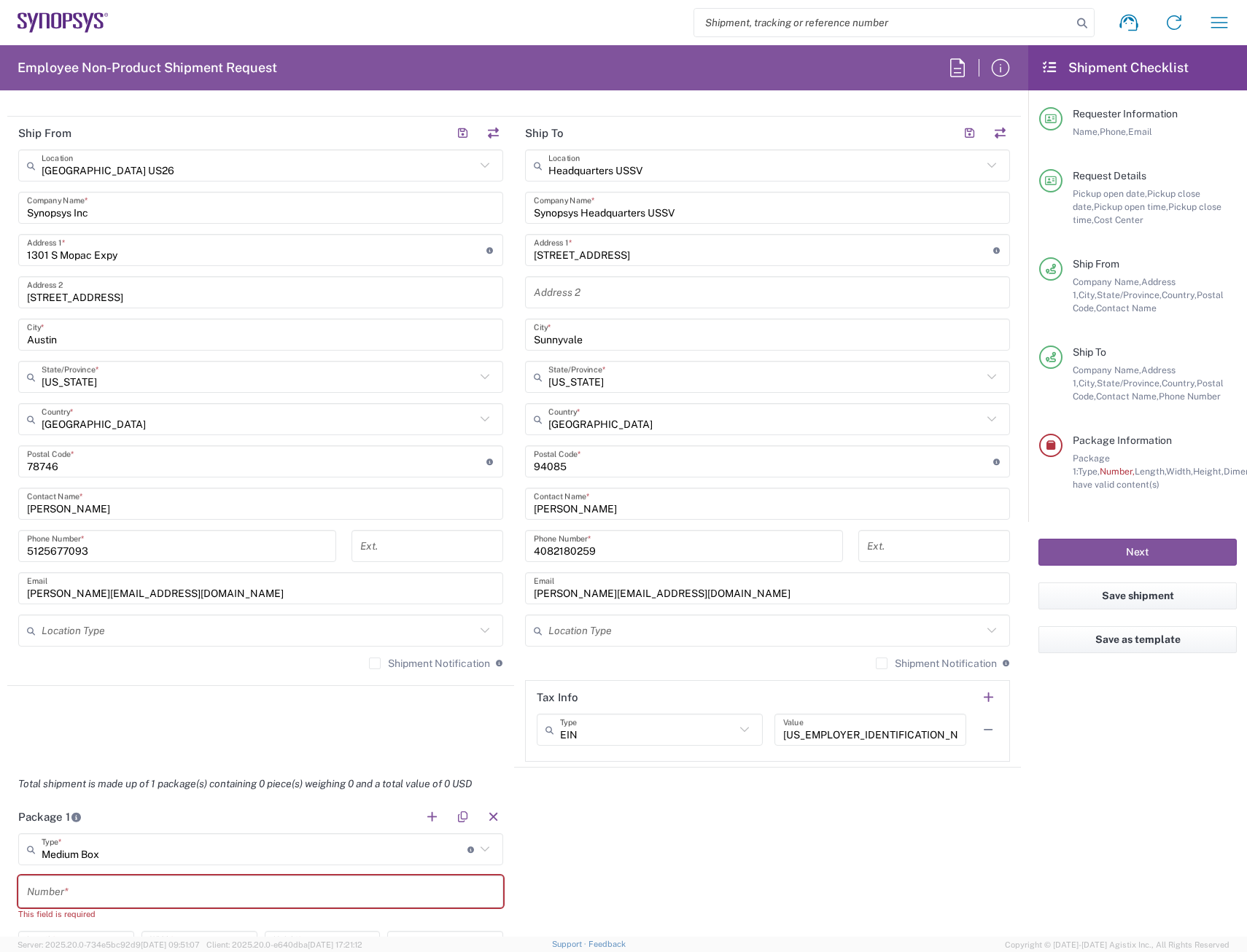
click at [861, 840] on div "Package 1 Medium Box Type * Material used to package goods Bale(s) Basket(s) Bo…" at bounding box center [514, 950] width 1014 height 299
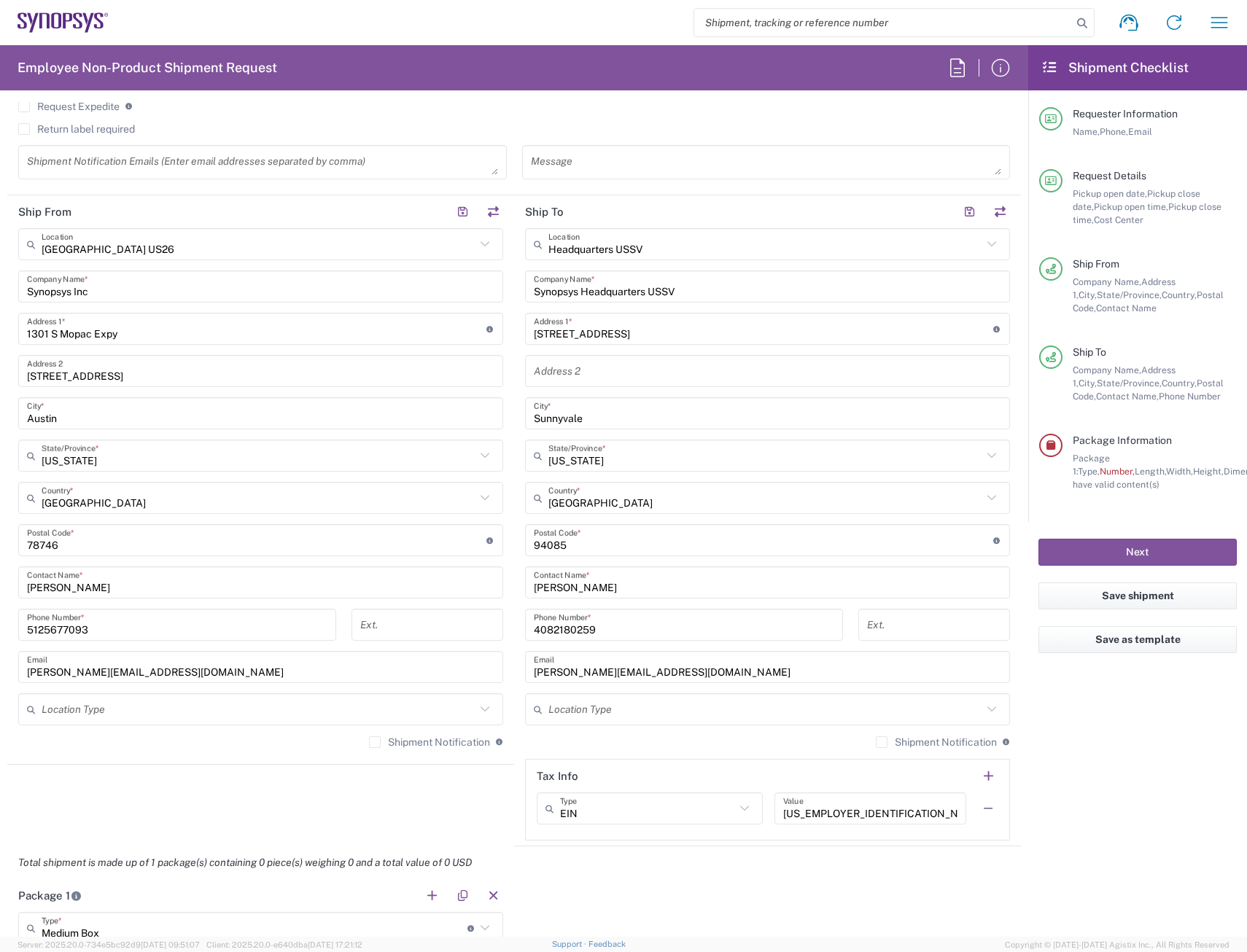
scroll to position [562, 0]
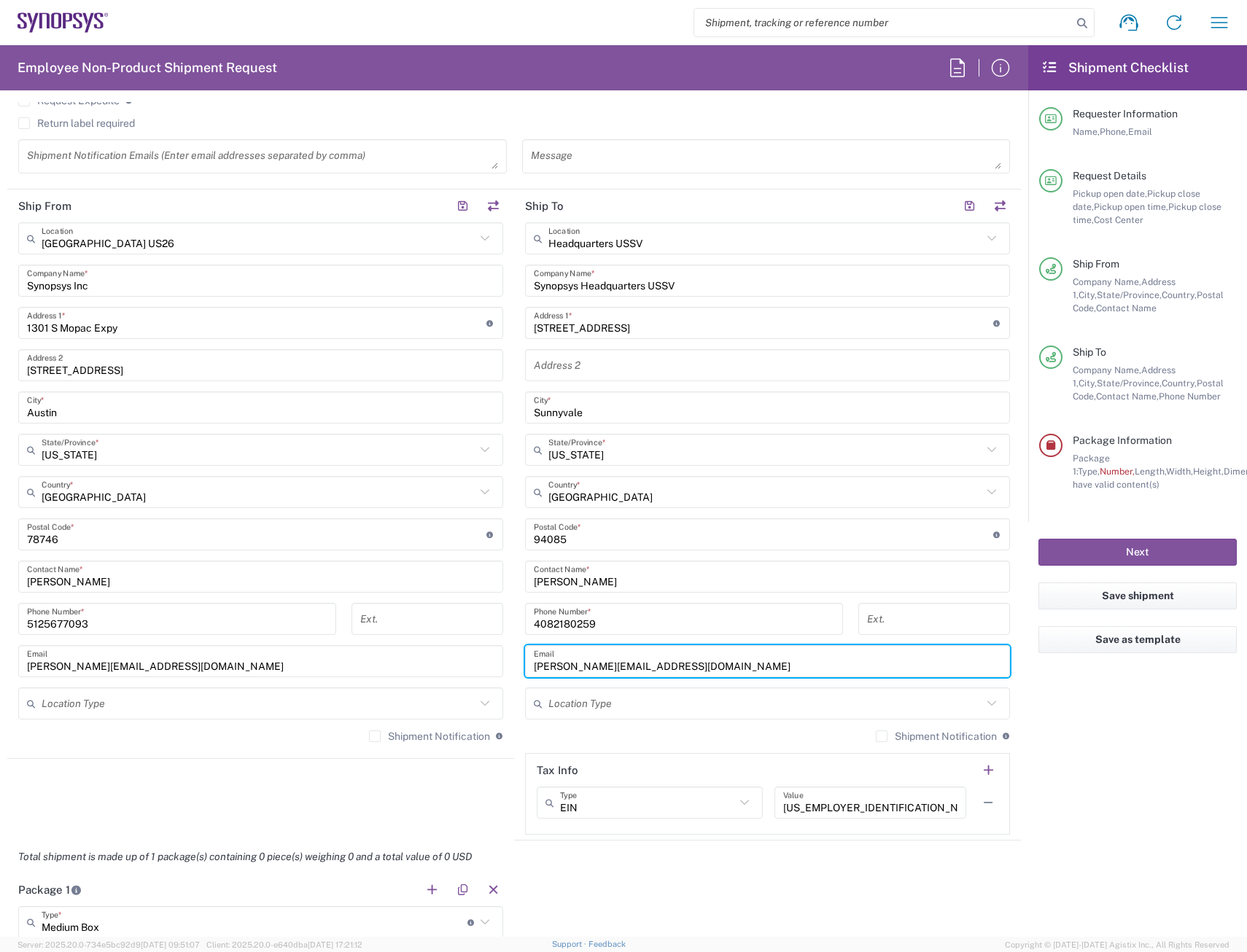
drag, startPoint x: 668, startPoint y: 670, endPoint x: 506, endPoint y: 687, distance: 162.9
click at [506, 687] on div "Ship From [GEOGRAPHIC_DATA] [GEOGRAPHIC_DATA] Location [GEOGRAPHIC_DATA] [GEOGR…" at bounding box center [514, 515] width 1014 height 651
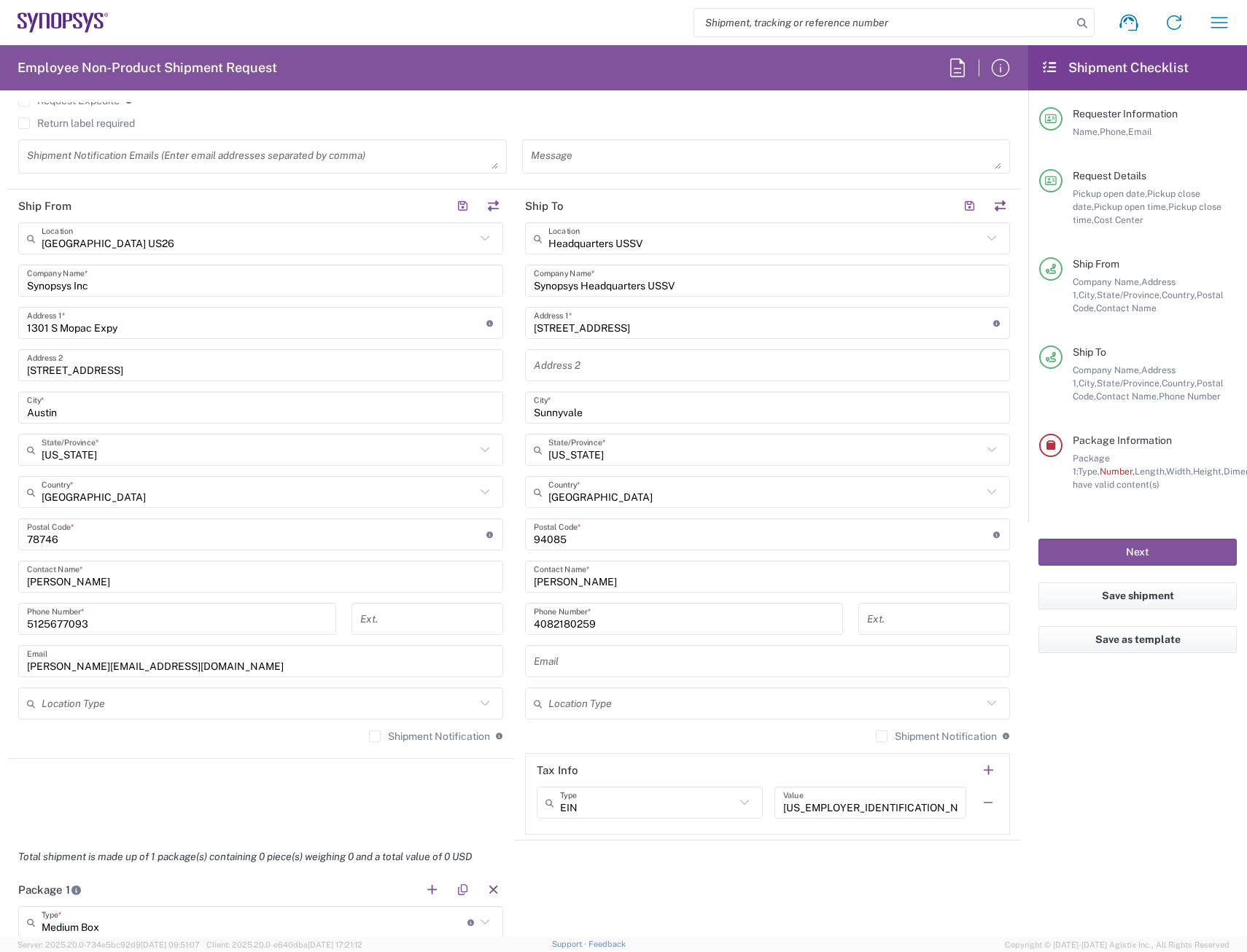
click at [609, 669] on input "text" at bounding box center [767, 662] width 468 height 26
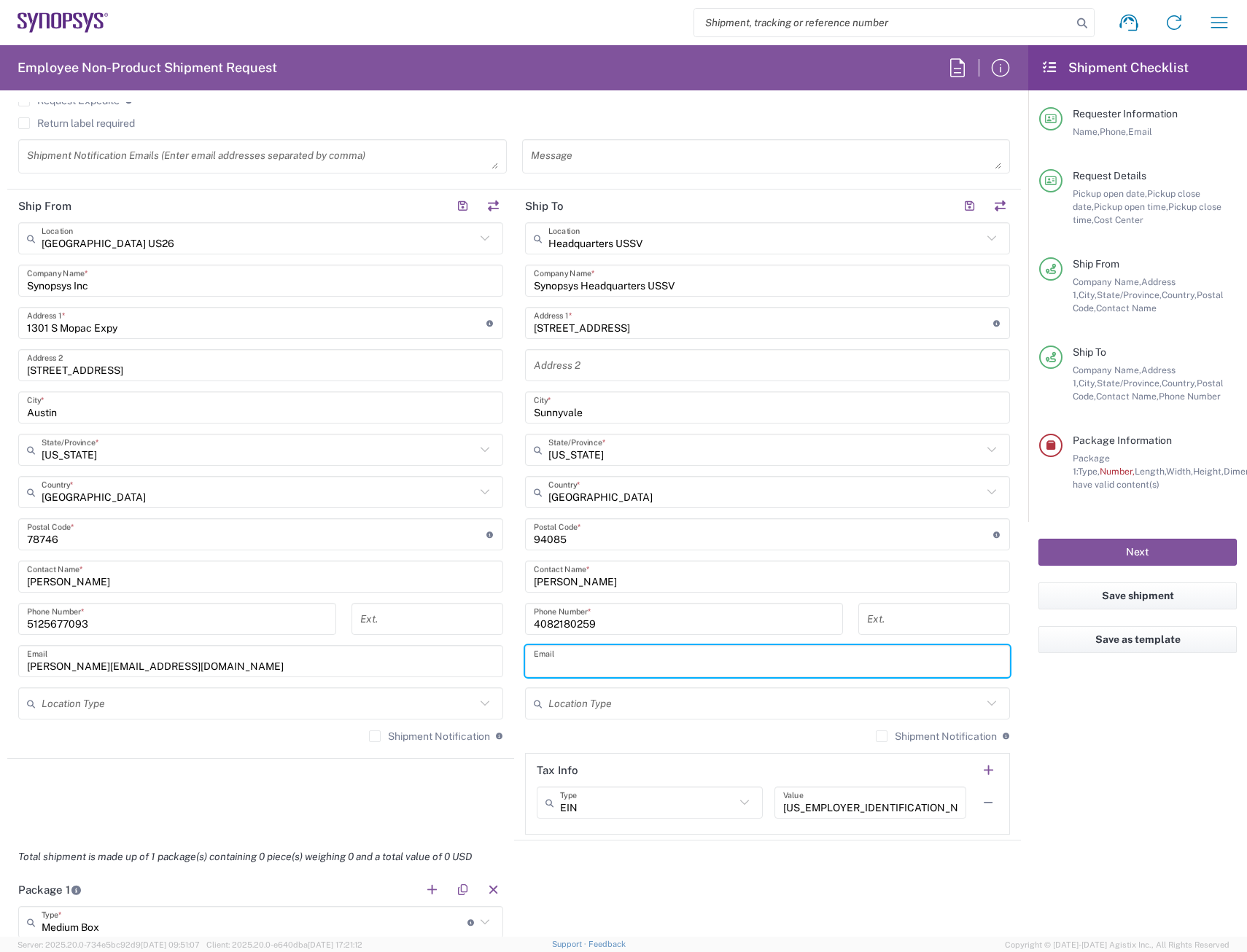
click at [609, 669] on input "text" at bounding box center [767, 662] width 468 height 26
type input "[EMAIL_ADDRESS][DOMAIN_NAME]"
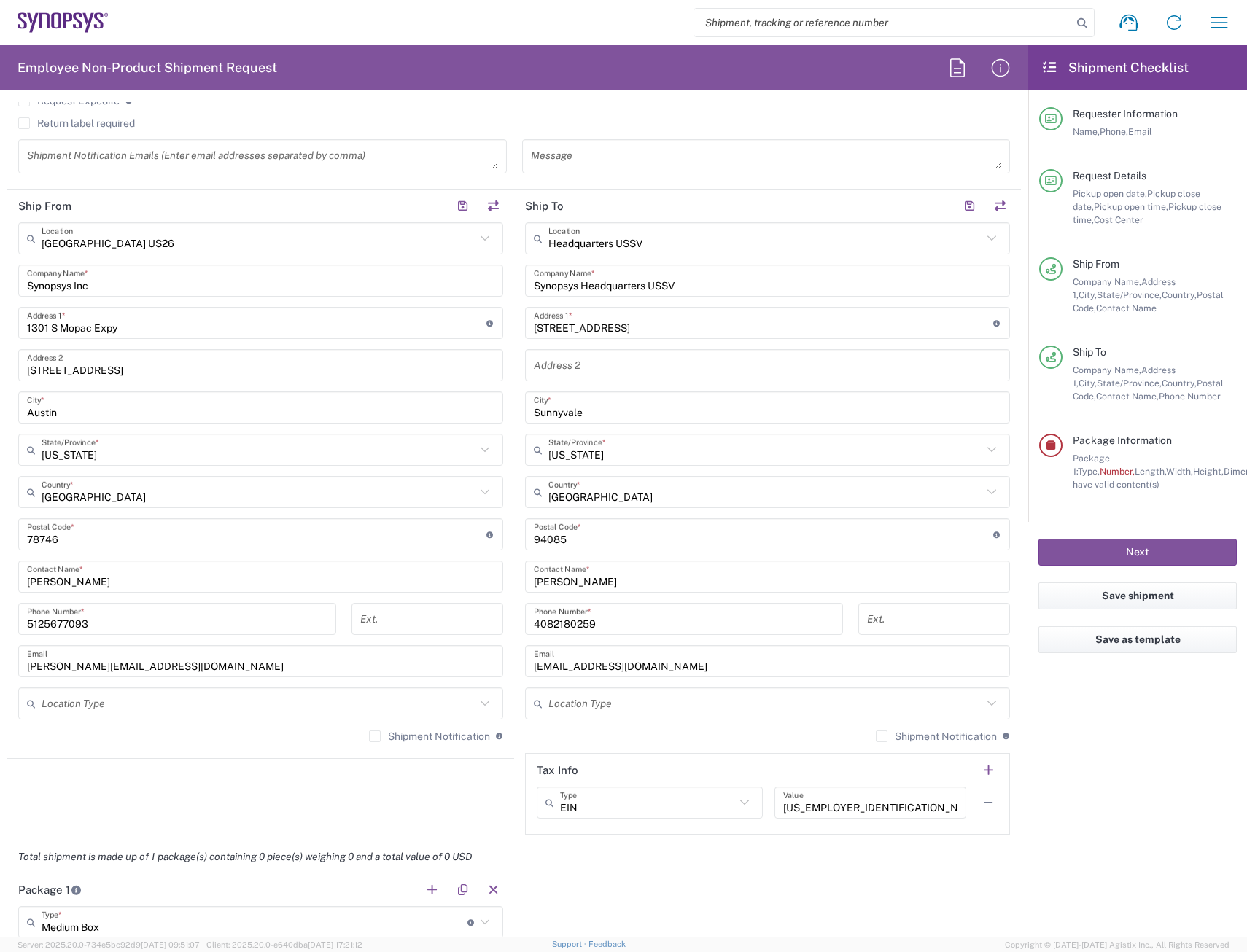
click at [609, 859] on div "Total shipment is made up of 1 package(s) containing 0 piece(s) weighing 0 and …" at bounding box center [514, 856] width 1029 height 33
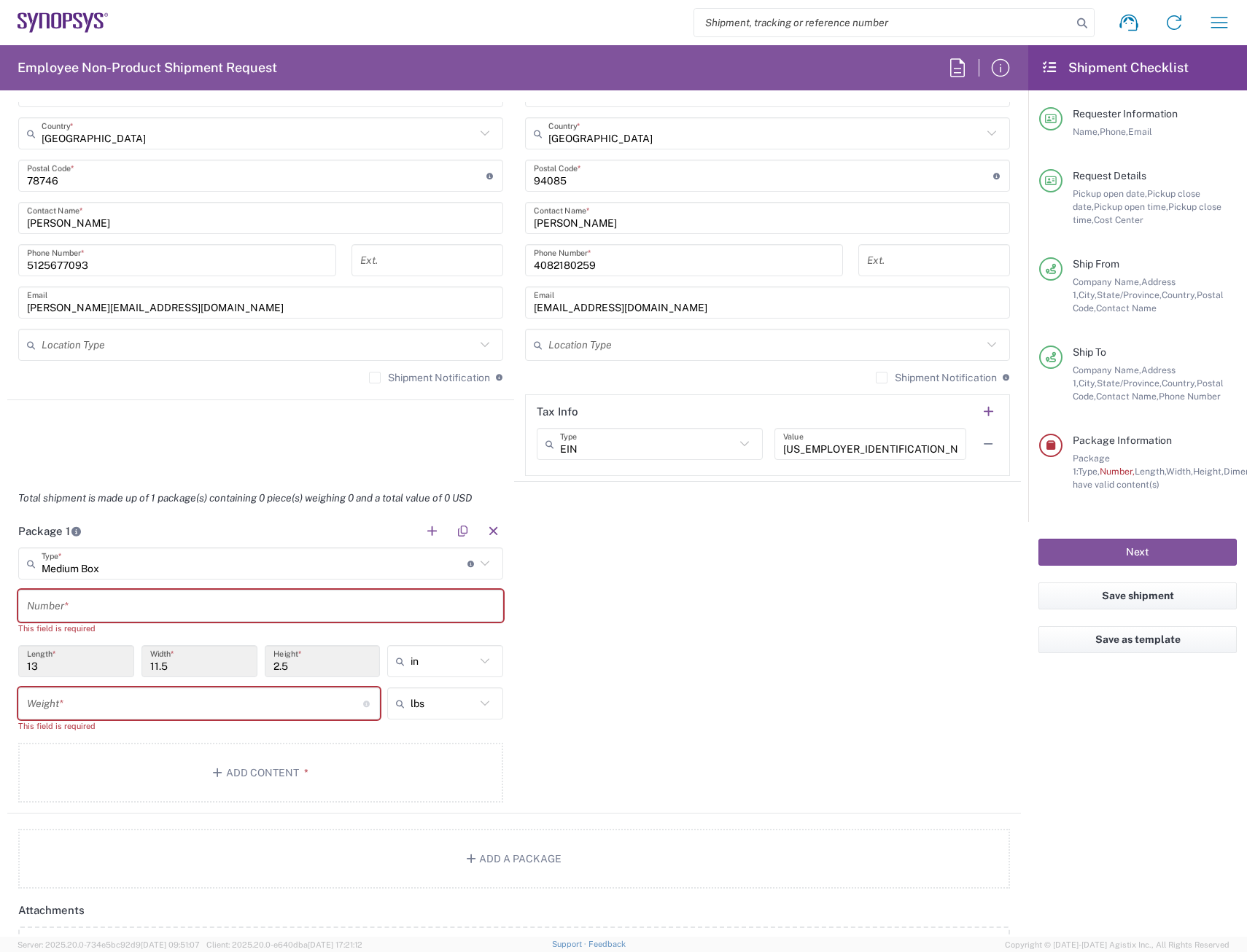
scroll to position [926, 0]
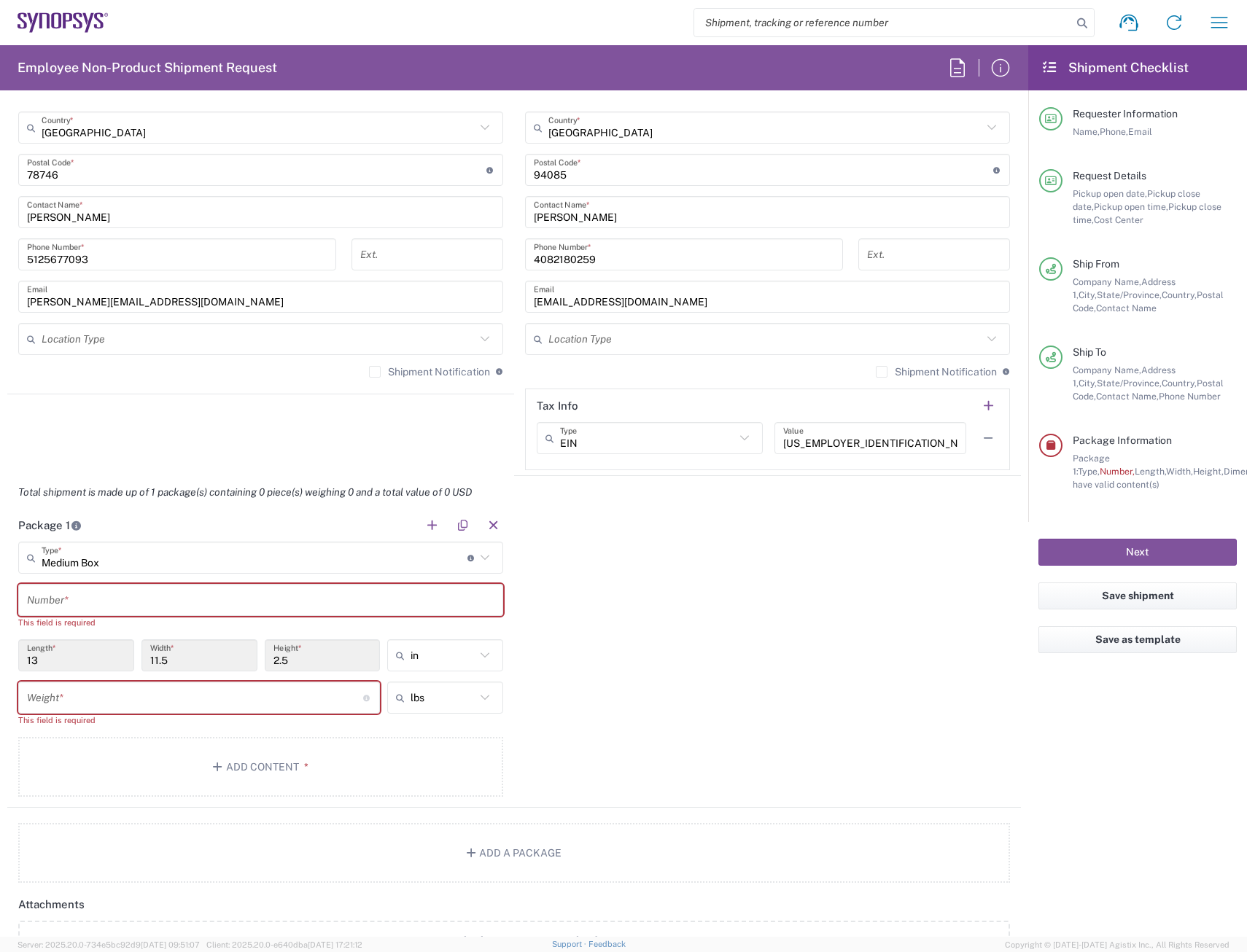
click at [73, 602] on input "text" at bounding box center [261, 600] width 468 height 26
click at [58, 604] on input "text" at bounding box center [261, 600] width 468 height 26
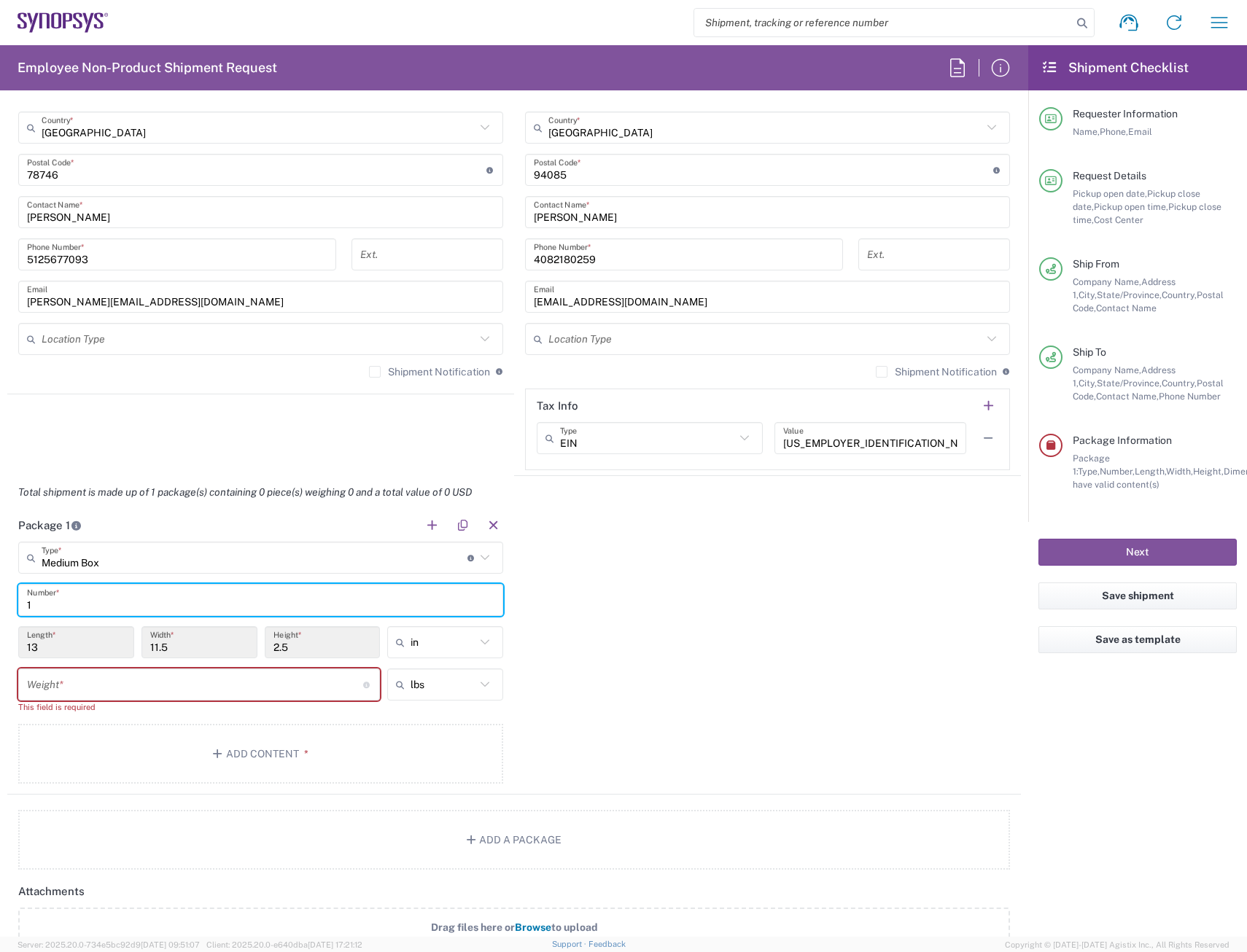
type input "1"
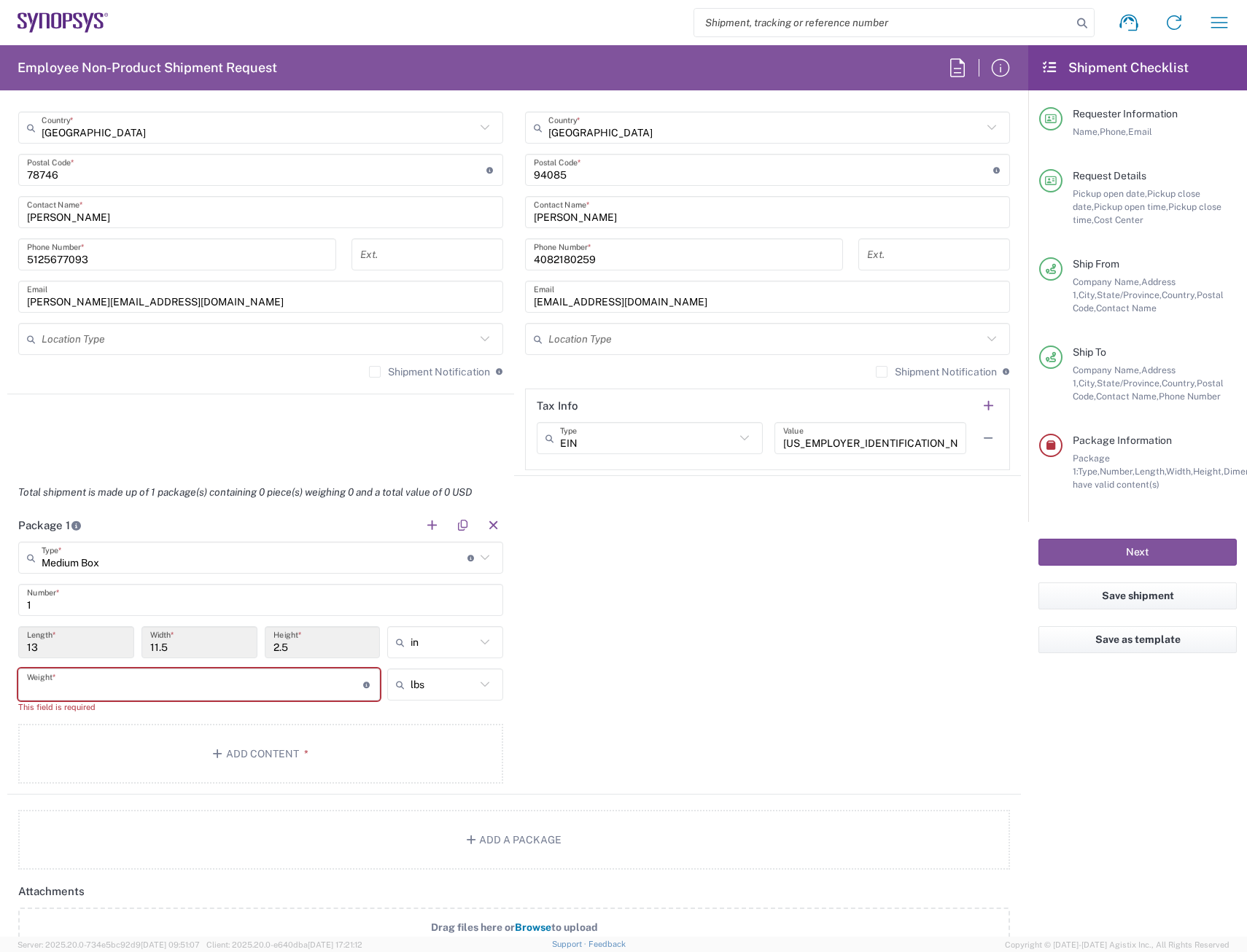
click at [80, 678] on input "number" at bounding box center [195, 685] width 336 height 26
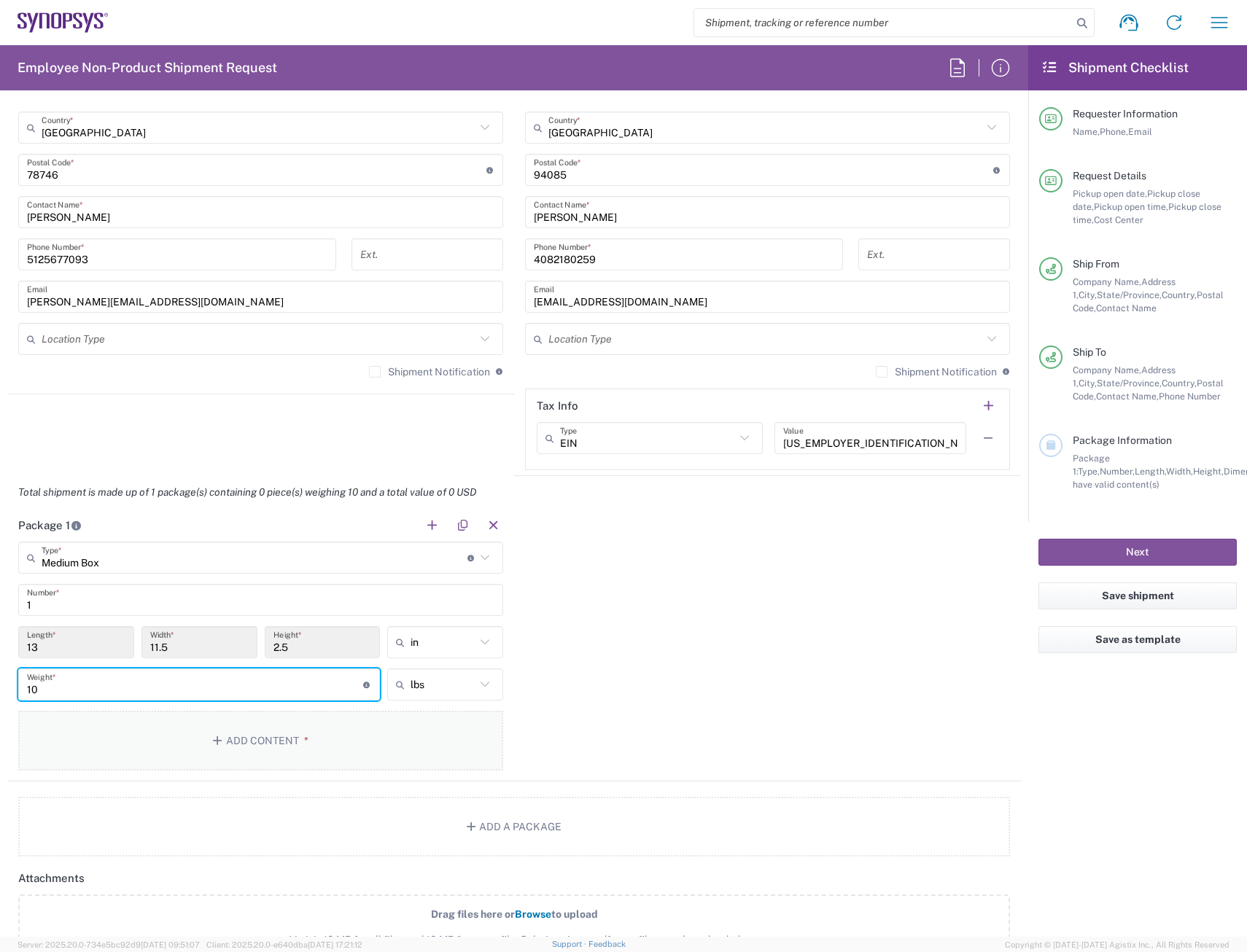
type input "10"
click at [316, 747] on button "Add Content *" at bounding box center [261, 741] width 485 height 60
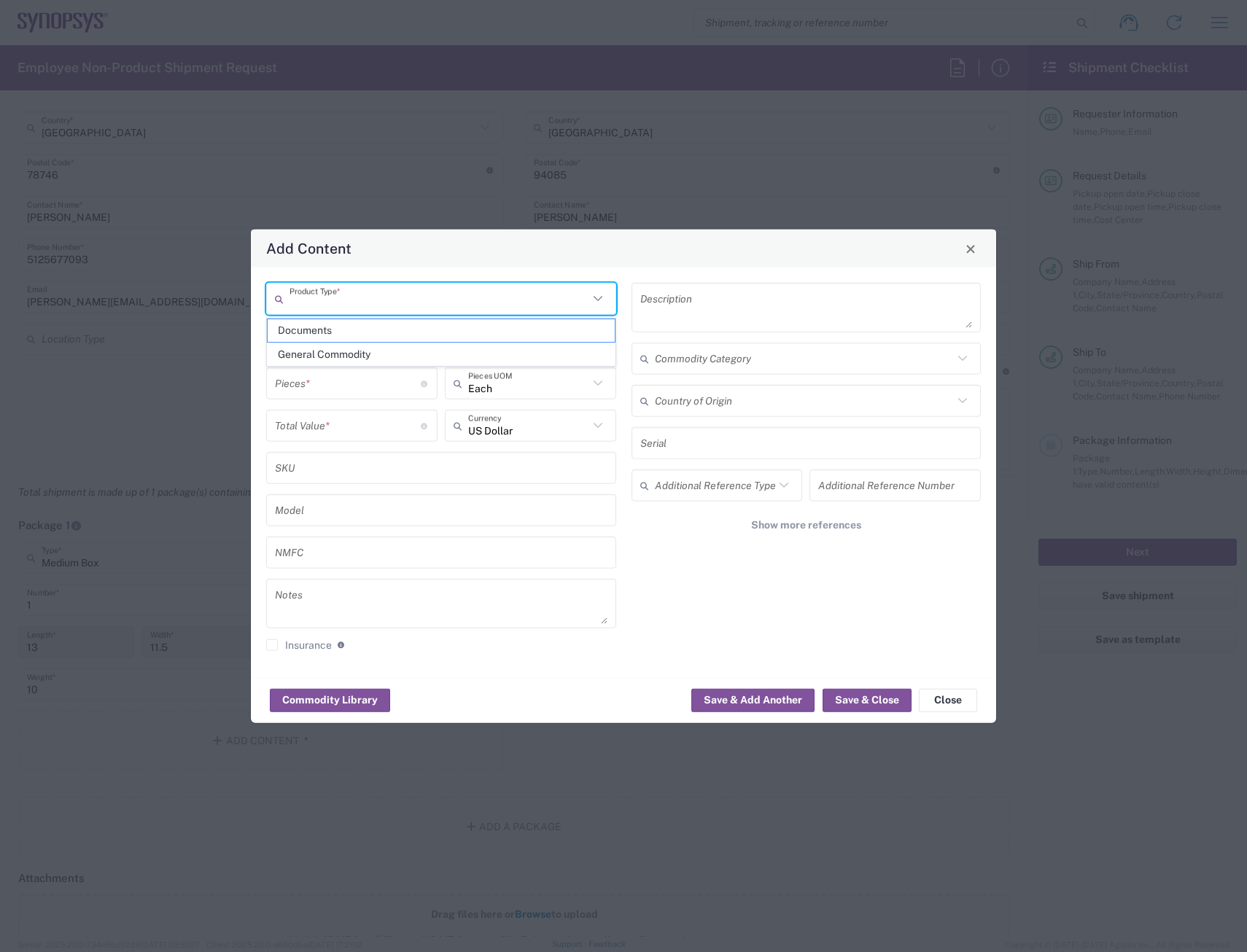
click at [383, 305] on input "text" at bounding box center [439, 299] width 299 height 26
click at [335, 352] on span "General Commodity" at bounding box center [441, 355] width 347 height 23
type input "General Commodity"
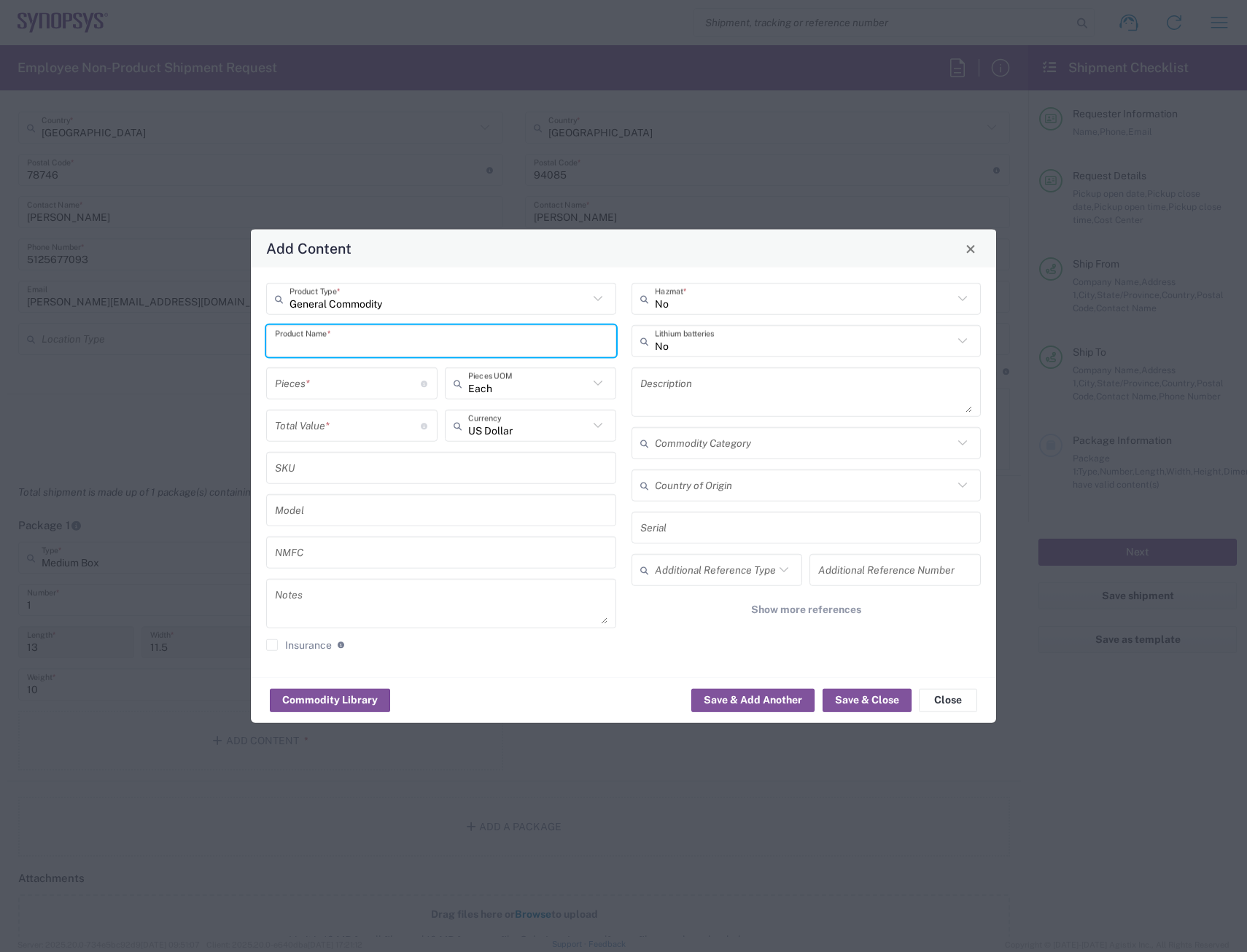
click at [338, 340] on input "text" at bounding box center [441, 341] width 333 height 26
type input "Stickers"
click at [363, 379] on input "number" at bounding box center [348, 384] width 146 height 26
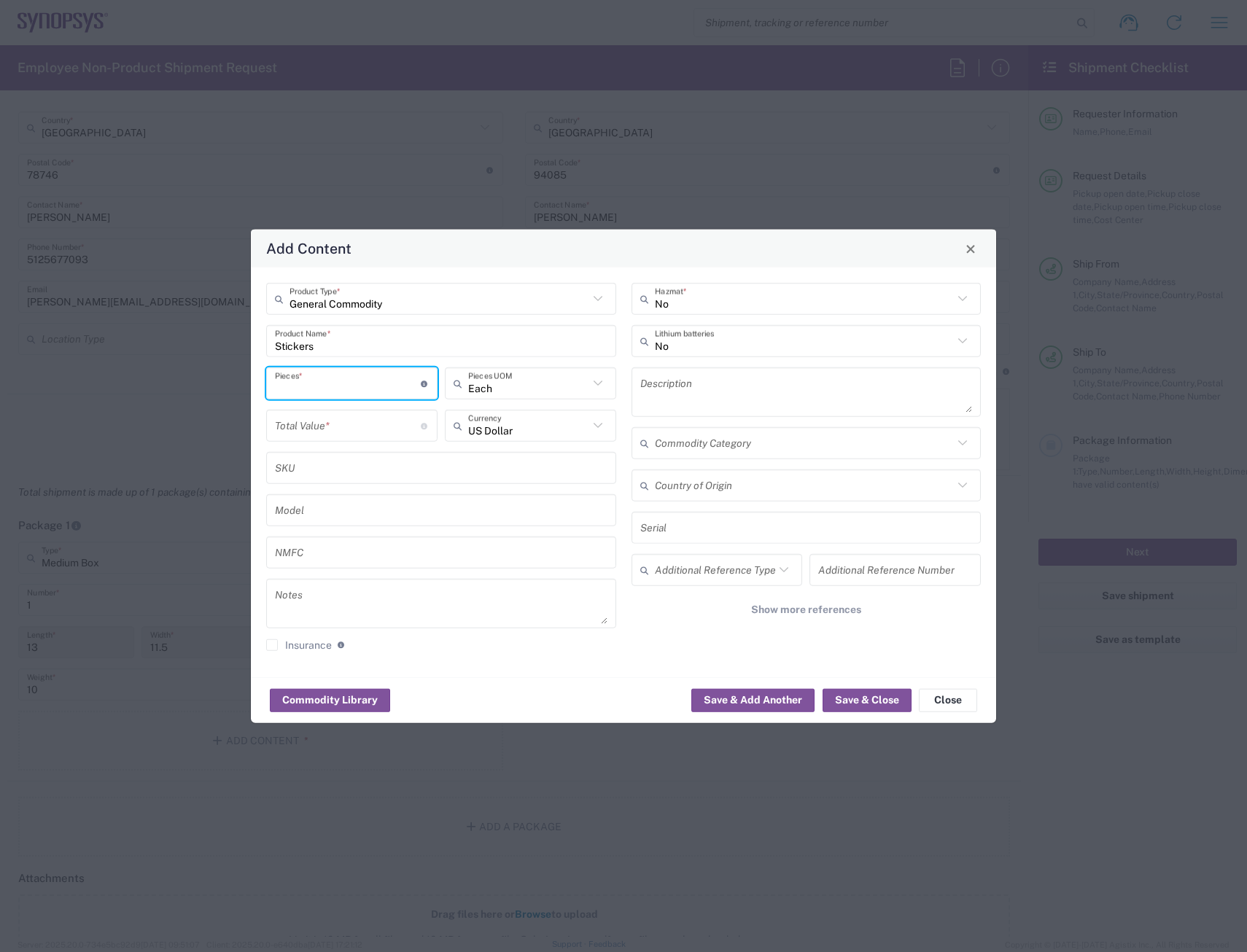
type input "1"
type input "50"
click at [467, 379] on icon at bounding box center [460, 384] width 14 height 23
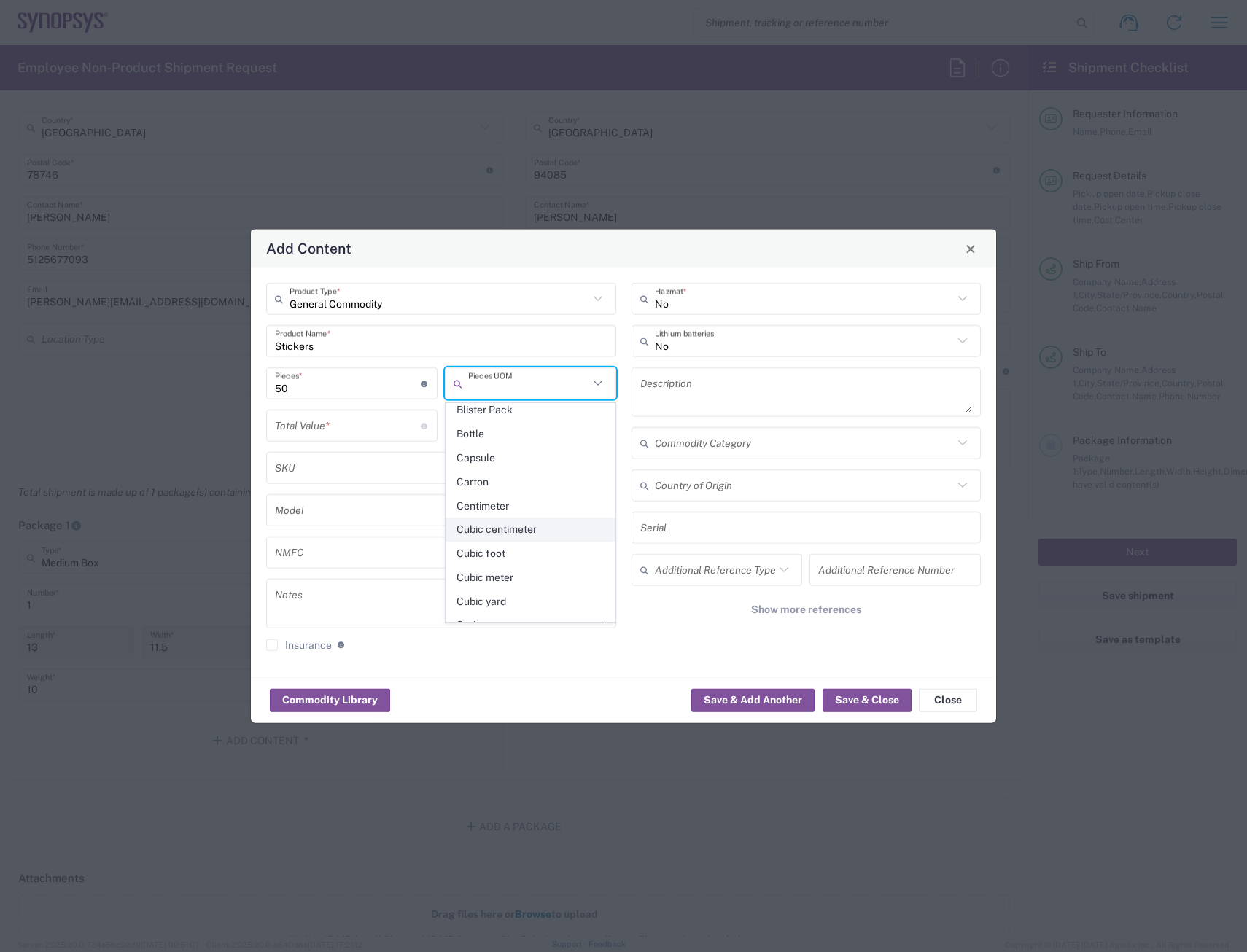
scroll to position [0, 0]
click at [481, 456] on span "Blister Pack" at bounding box center [531, 462] width 168 height 23
click at [505, 381] on input "Blister Pack" at bounding box center [528, 384] width 121 height 26
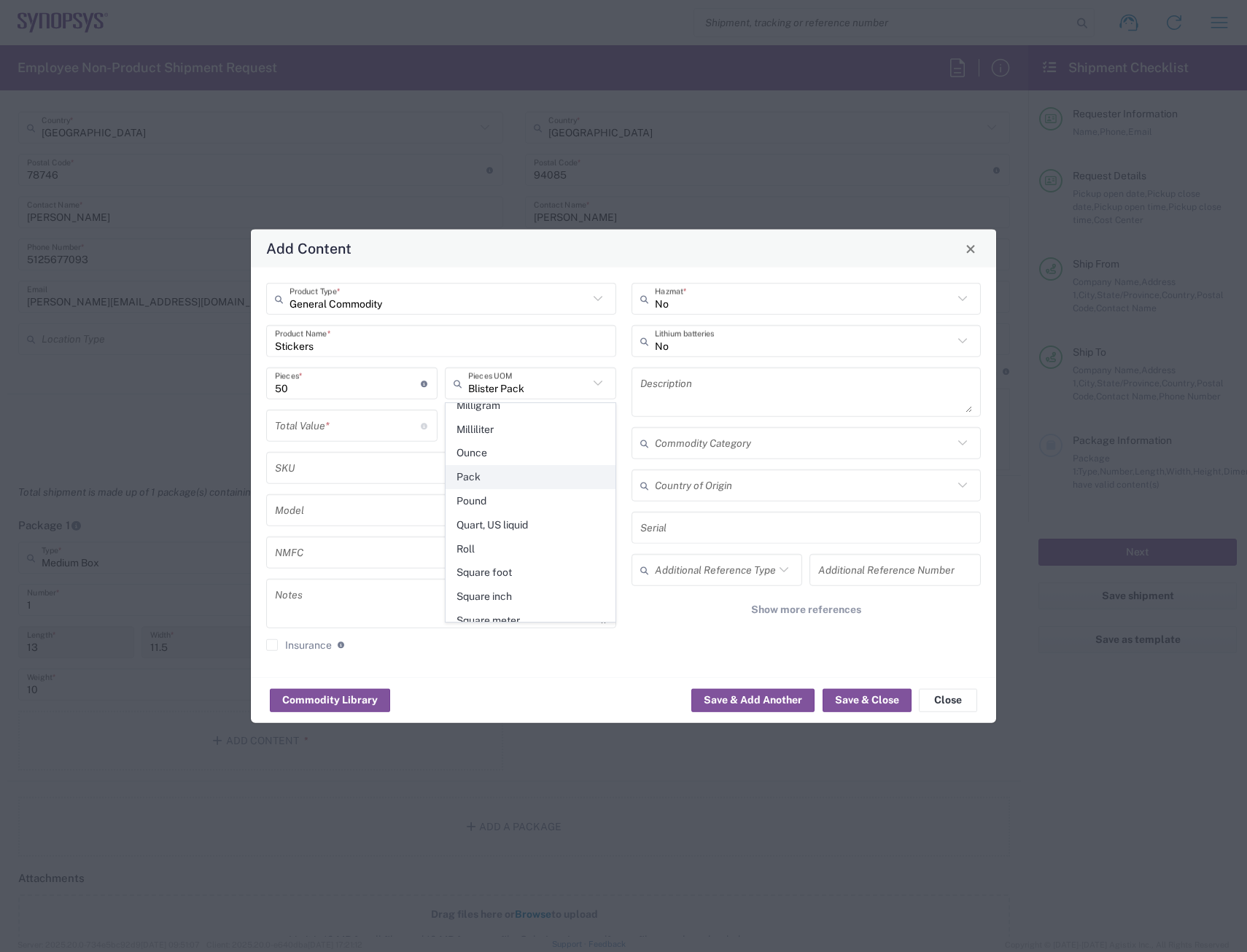
click at [482, 478] on span "Pack" at bounding box center [531, 478] width 168 height 23
type input "Pack"
click at [359, 418] on input "number" at bounding box center [348, 425] width 146 height 26
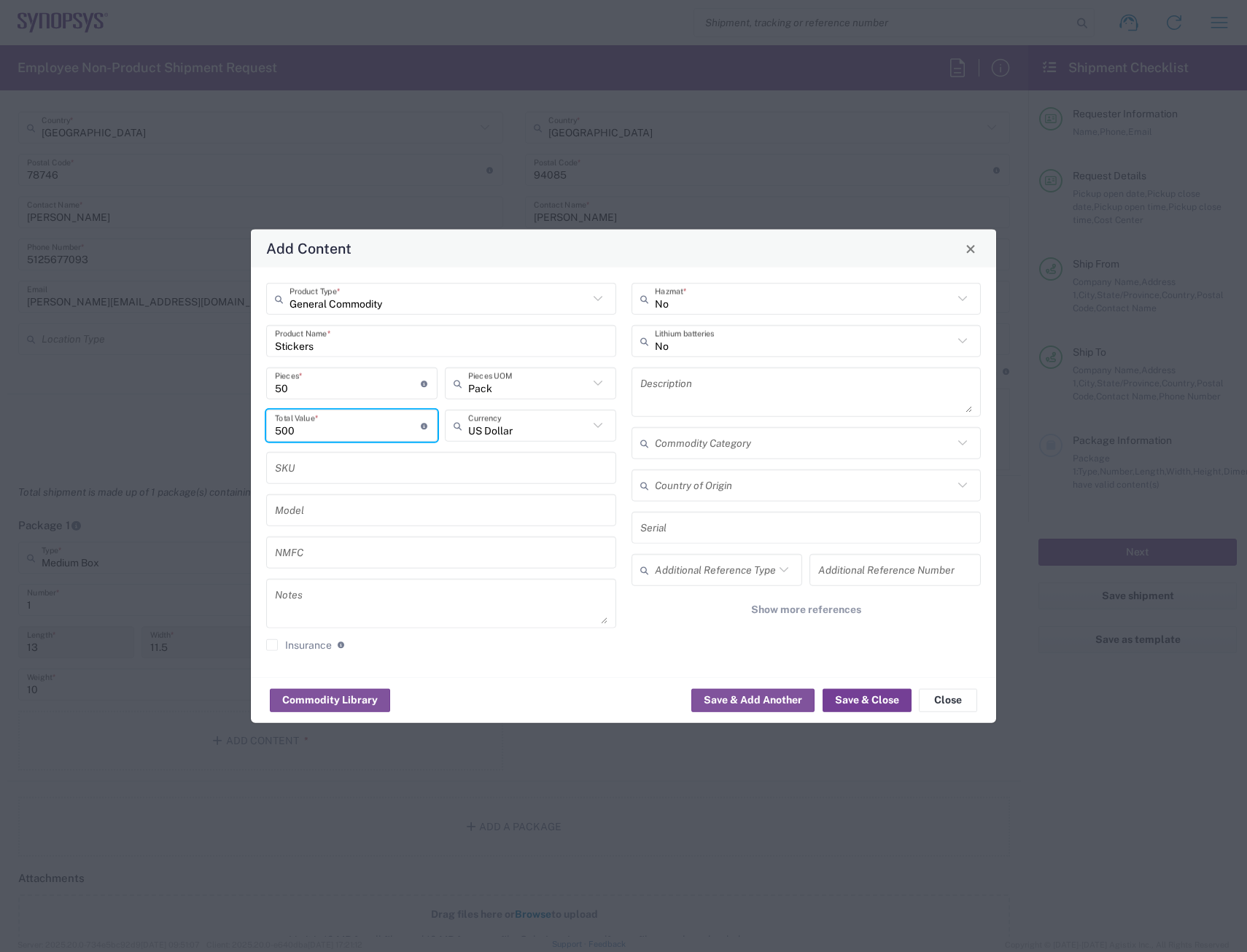
type input "500"
click at [832, 703] on button "Save & Close" at bounding box center [866, 700] width 89 height 23
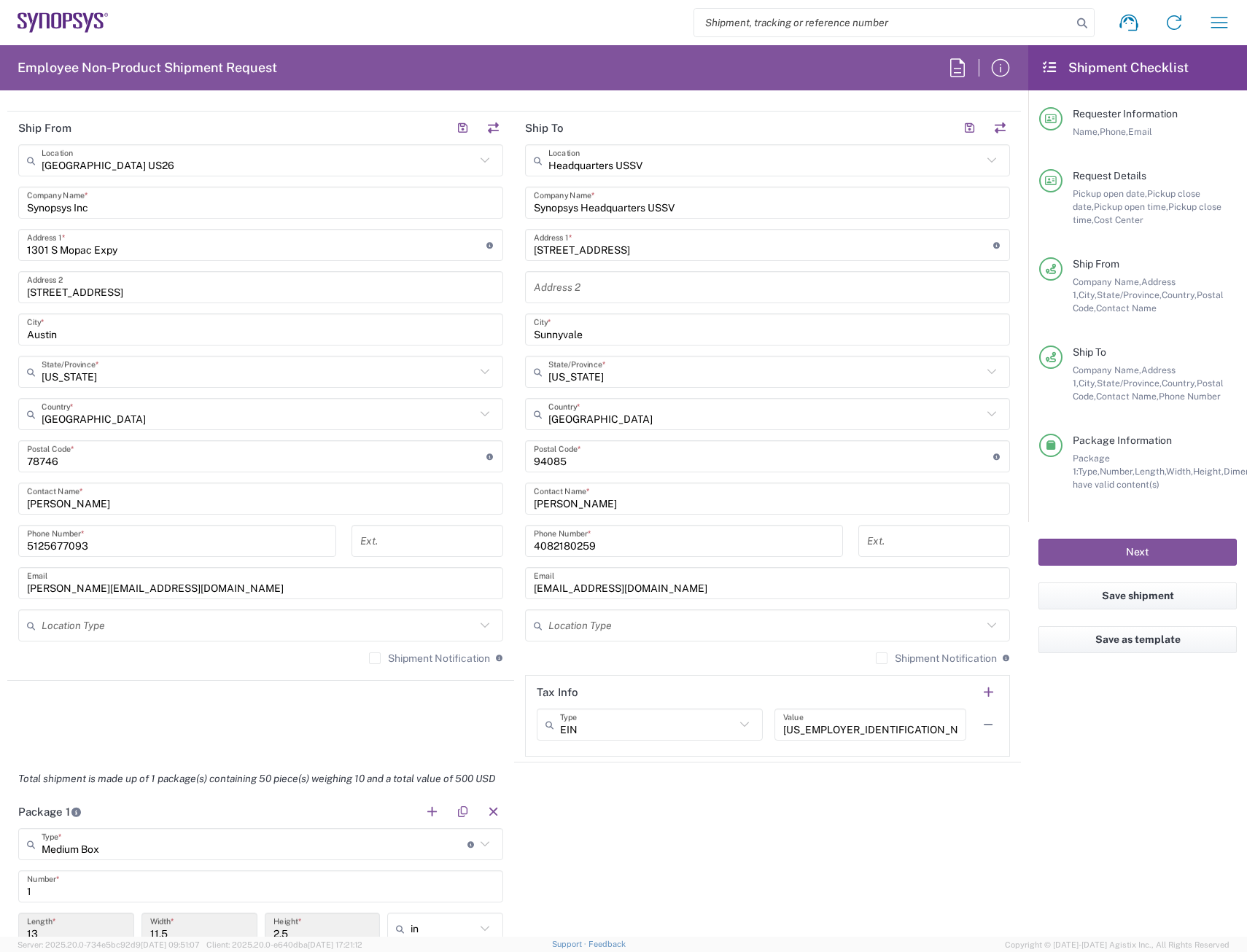
scroll to position [396, 0]
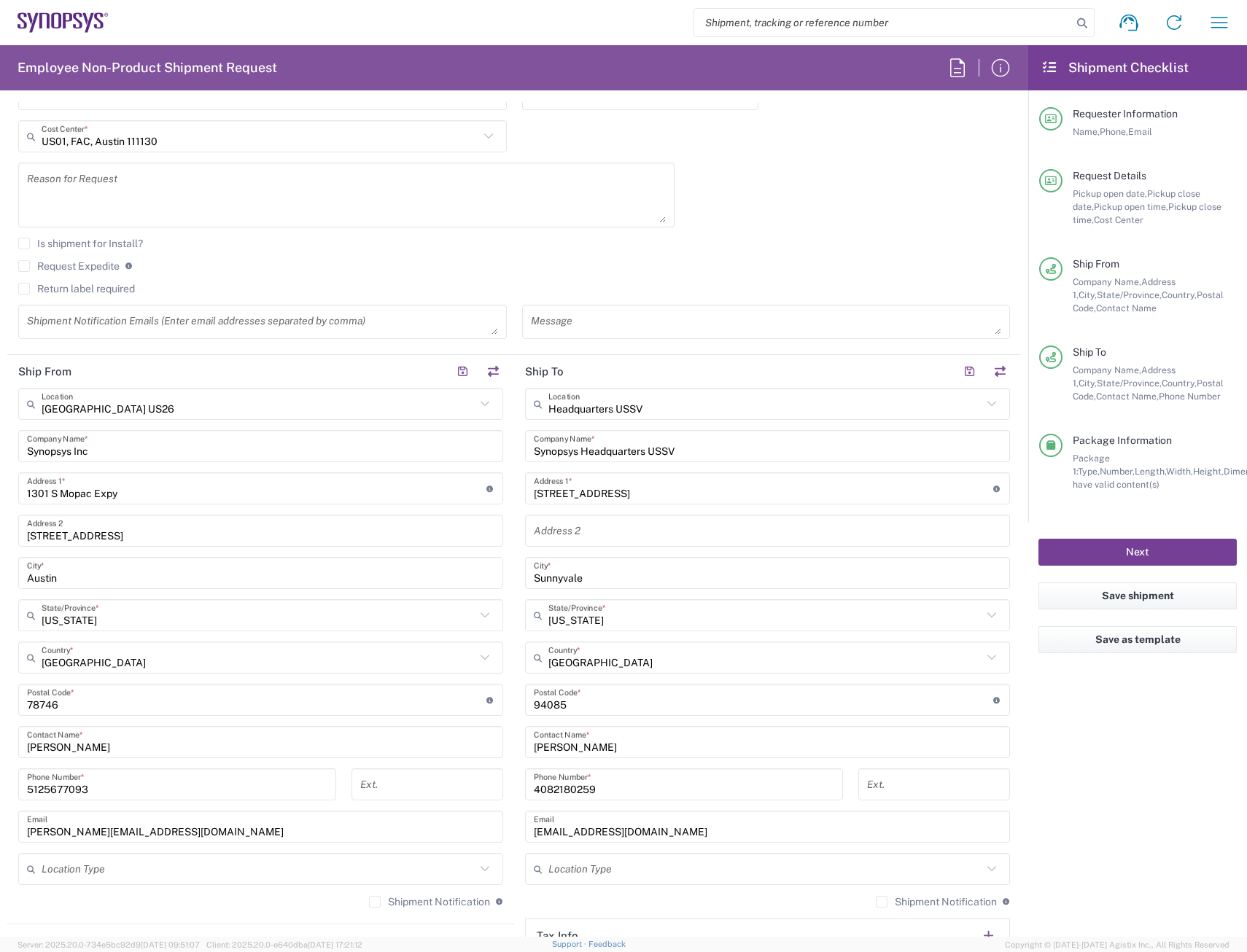
click at [1139, 561] on button "Next" at bounding box center [1138, 553] width 199 height 27
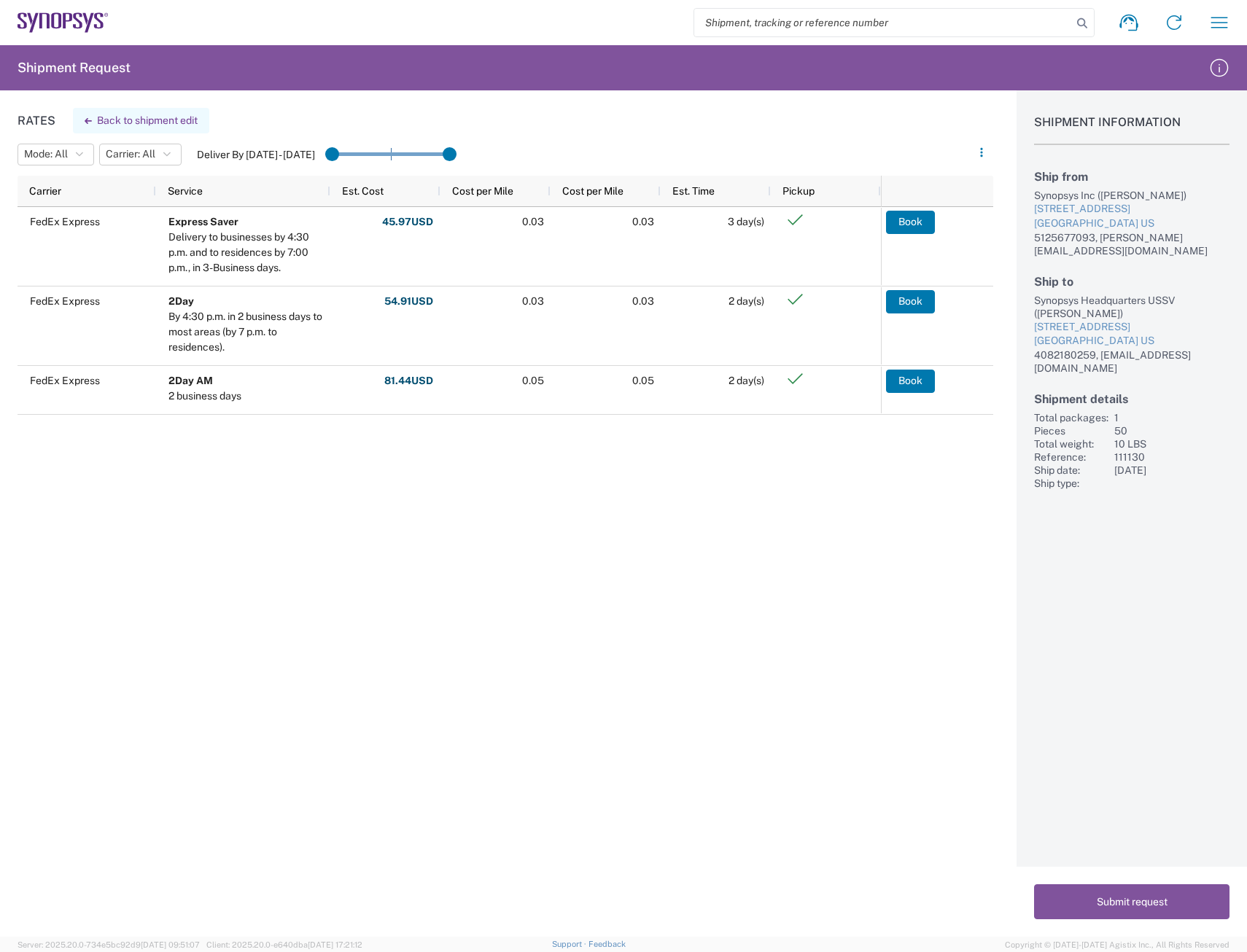
click at [121, 118] on button "Back to shipment edit" at bounding box center [141, 121] width 136 height 26
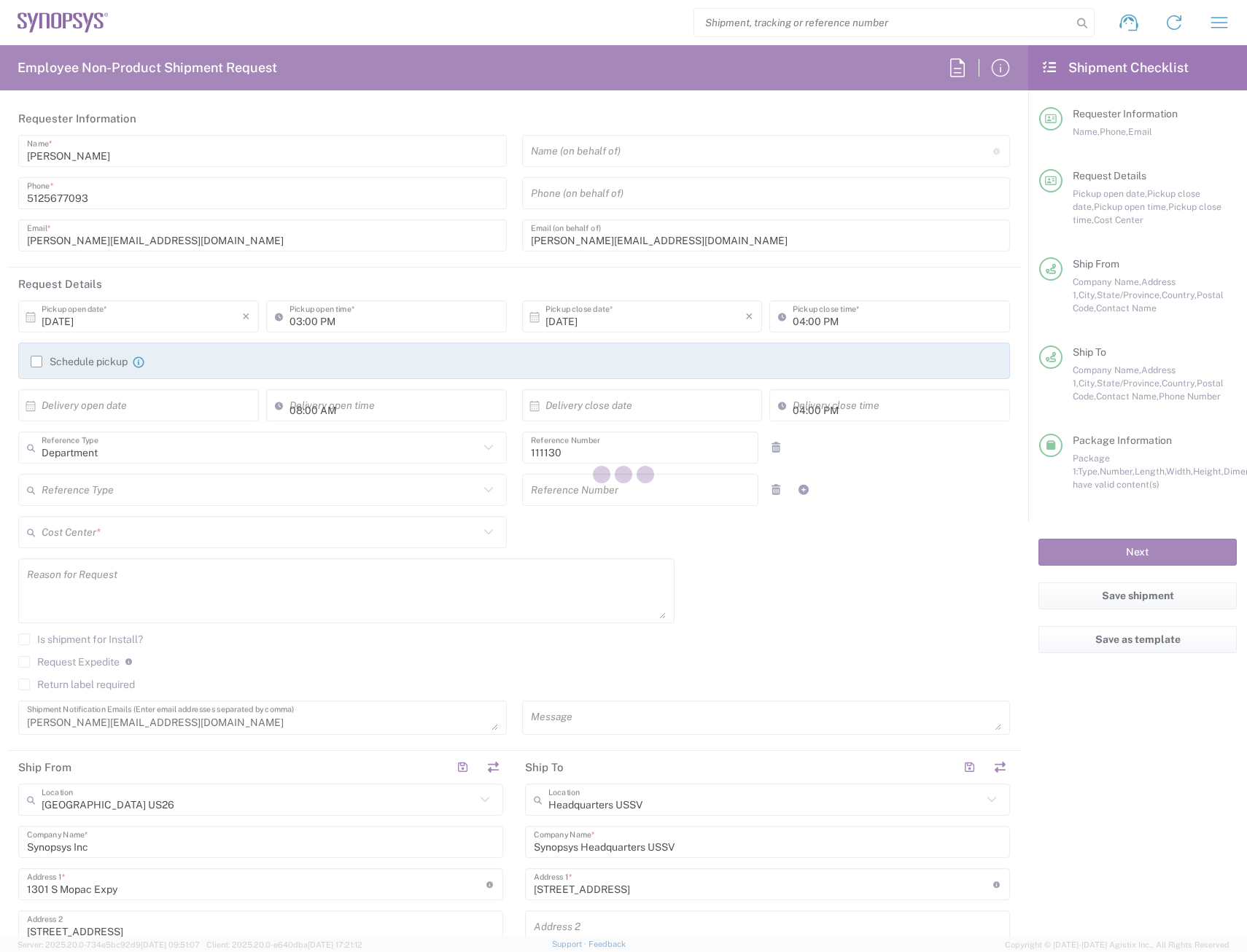
type input "[US_STATE]"
type input "US01, FAC, Austin 111130"
type input "Medium Box"
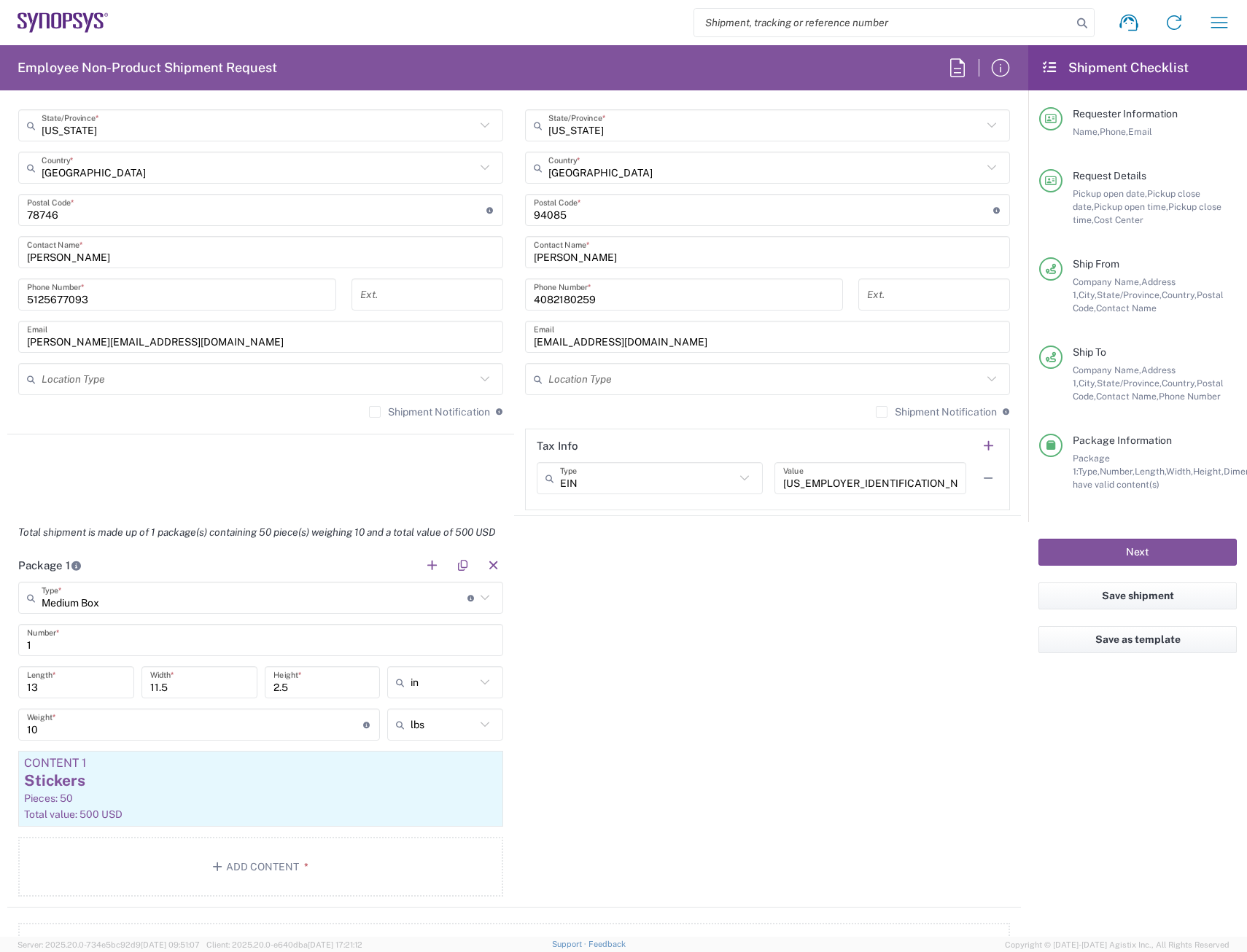
scroll to position [947, 0]
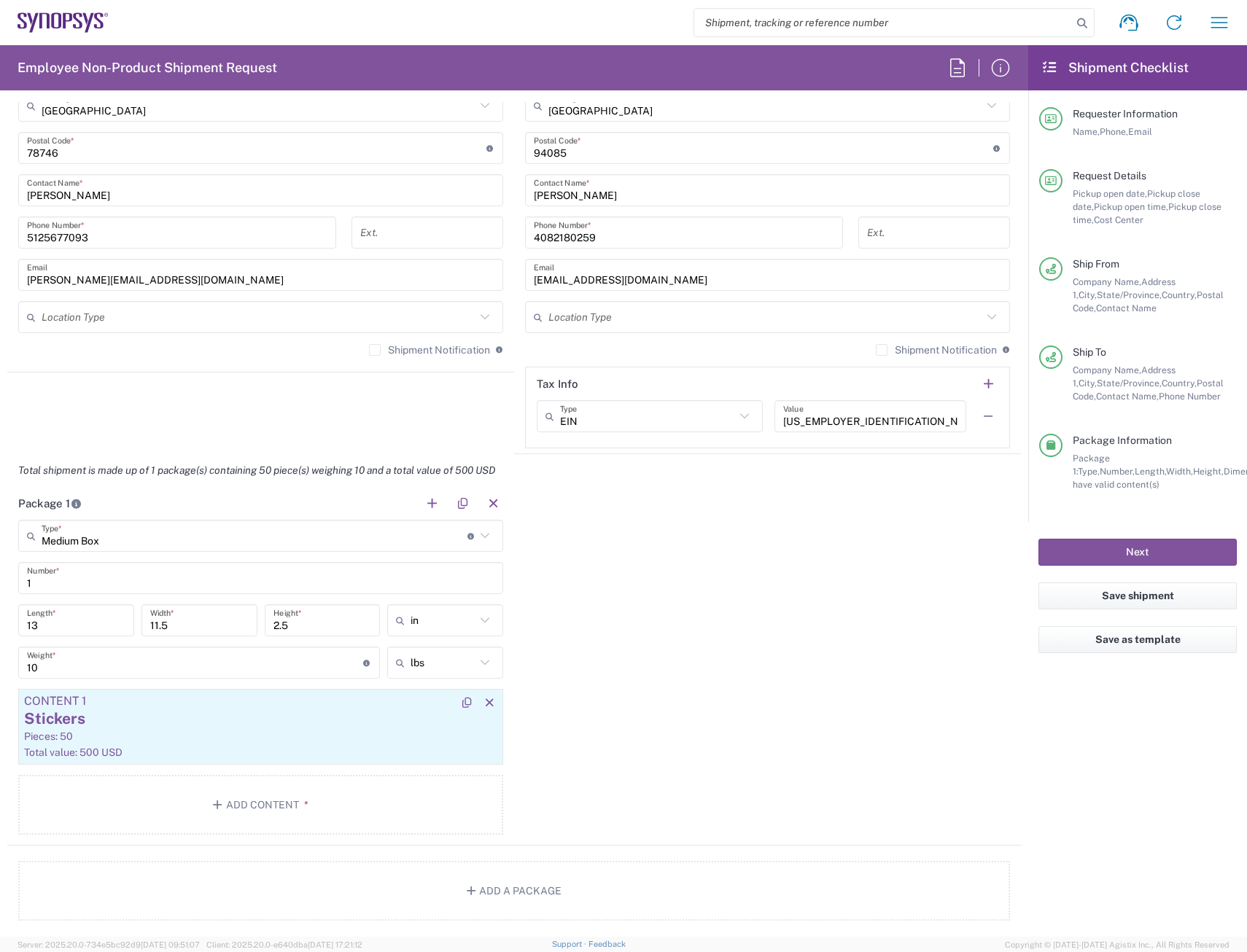
click at [153, 746] on div "Total value: 500 USD" at bounding box center [261, 752] width 473 height 13
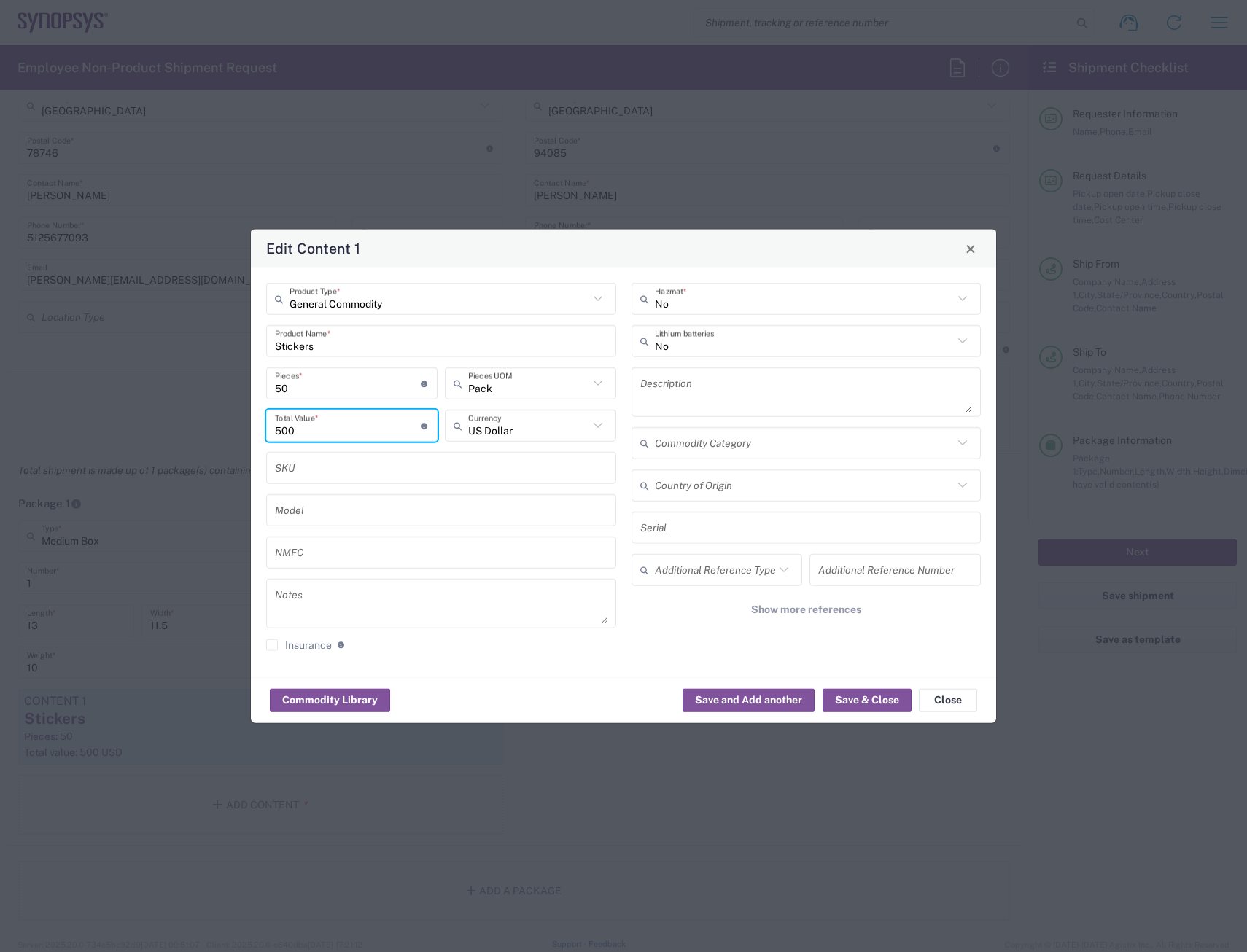
drag, startPoint x: 336, startPoint y: 431, endPoint x: 200, endPoint y: 474, distance: 142.6
click at [200, 474] on div "Edit Content 1 General Commodity Product Type * Stickers Product Name * 50 Piec…" at bounding box center [623, 476] width 1247 height 952
click at [940, 697] on button "Close" at bounding box center [948, 700] width 58 height 23
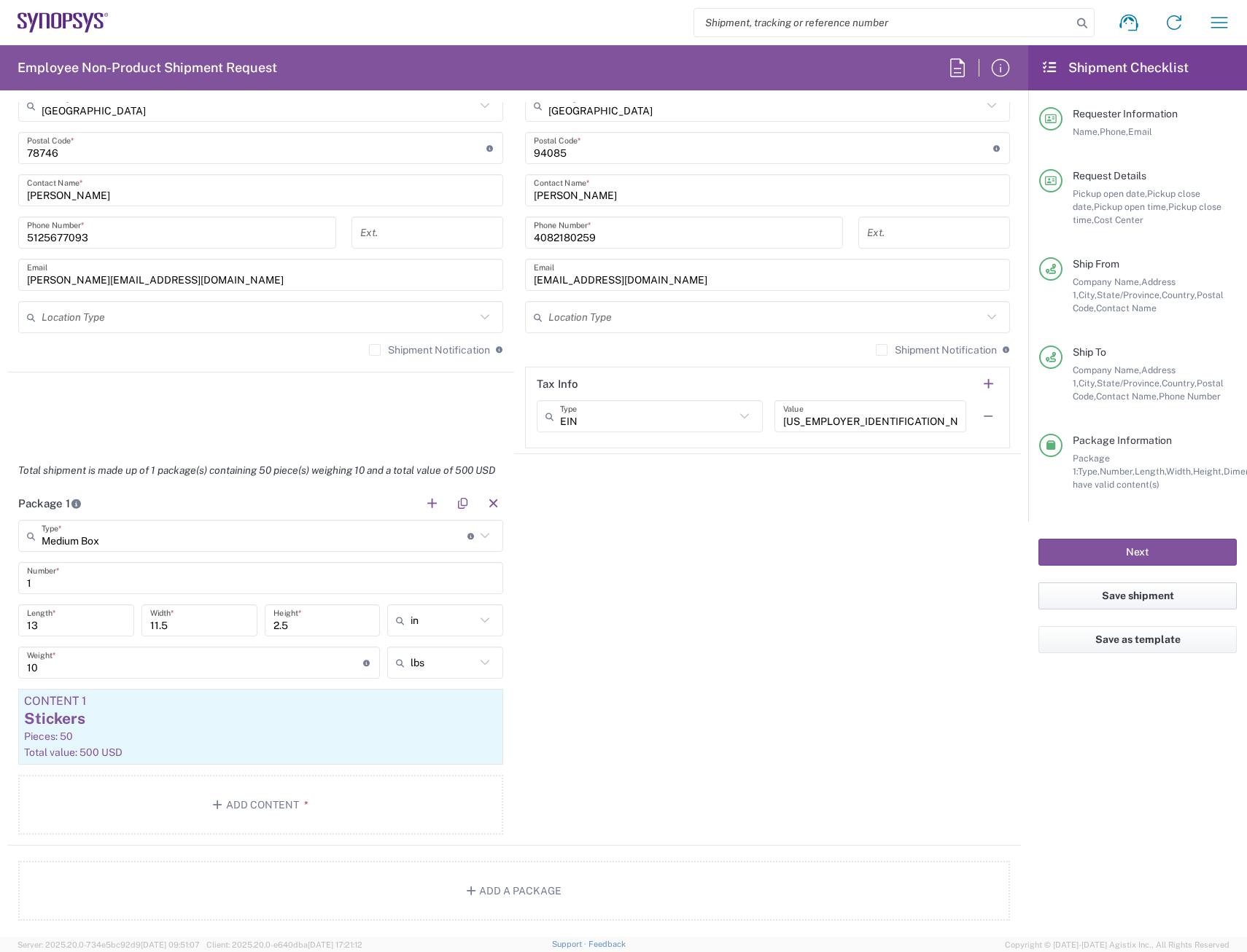
click at [1089, 600] on button "Save shipment" at bounding box center [1138, 597] width 199 height 27
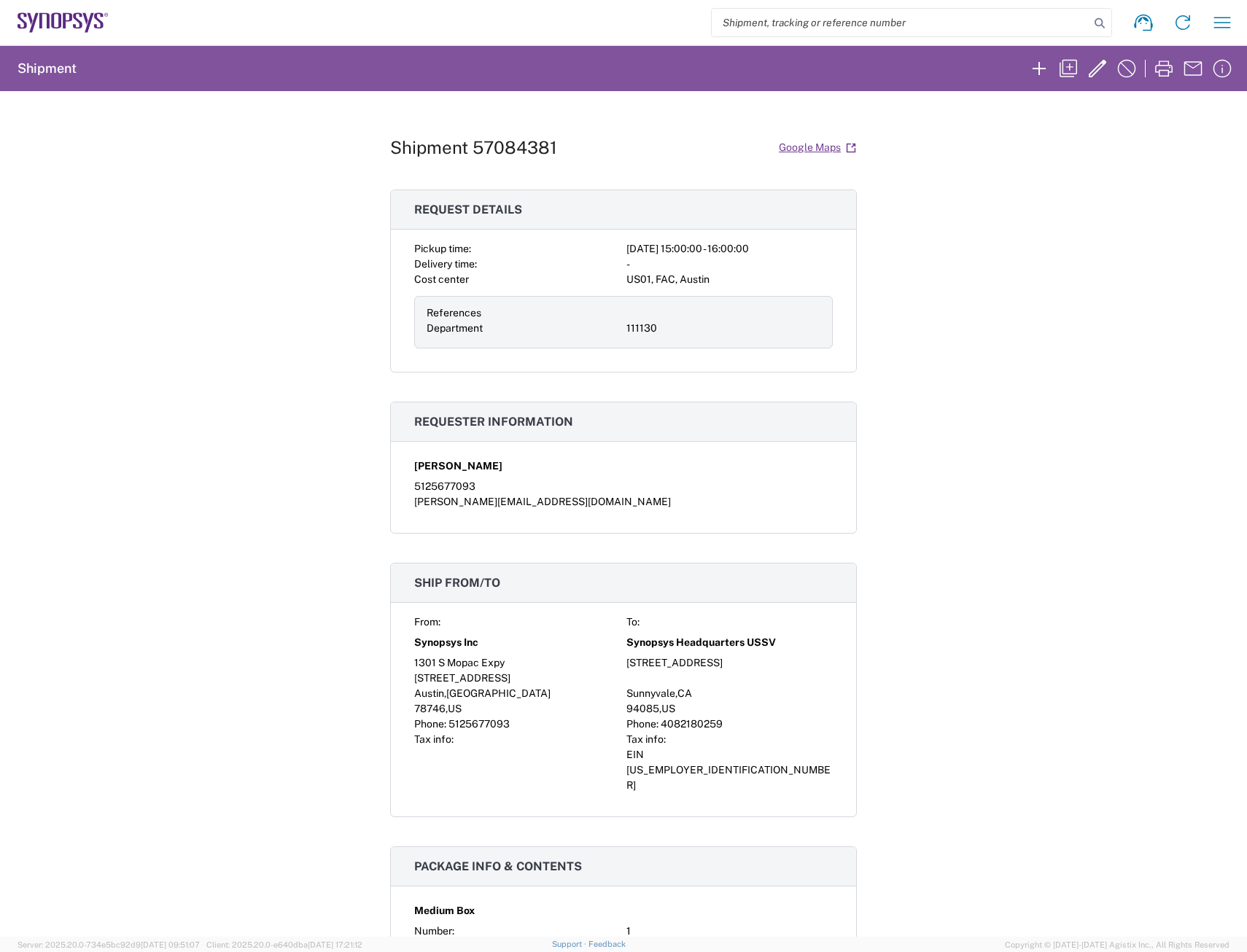
click at [76, 27] on icon at bounding box center [63, 22] width 91 height 20
